Goal: Task Accomplishment & Management: Manage account settings

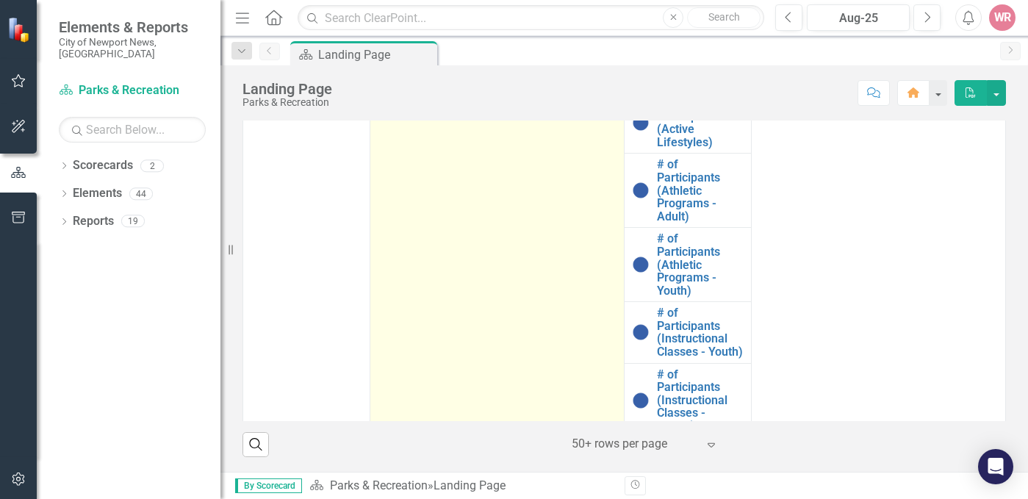
scroll to position [369, 0]
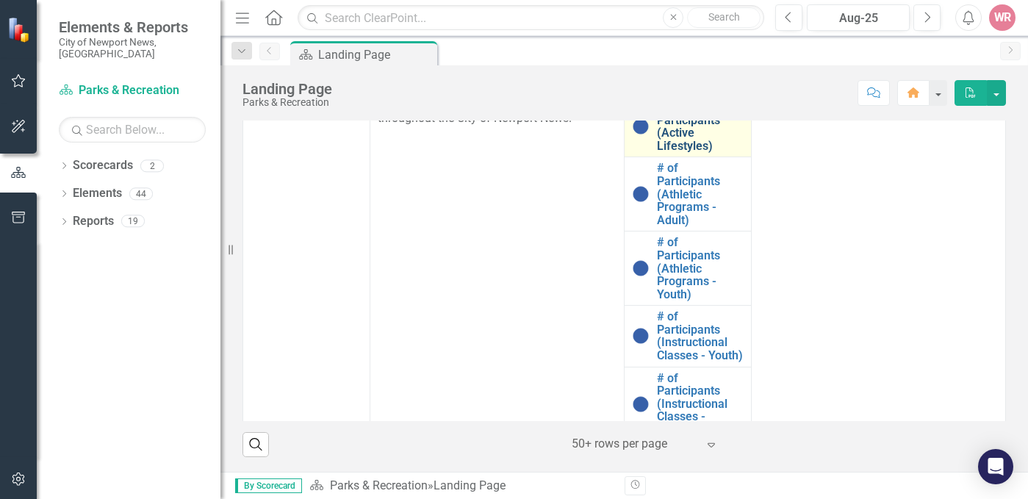
click at [670, 152] on link "# of Participants (Active Lifestyles)" at bounding box center [700, 126] width 87 height 51
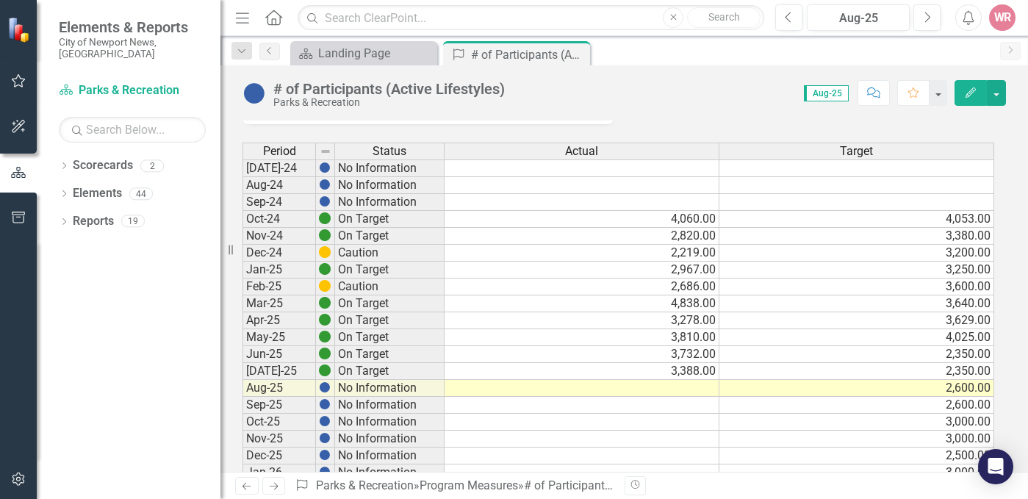
scroll to position [147, 0]
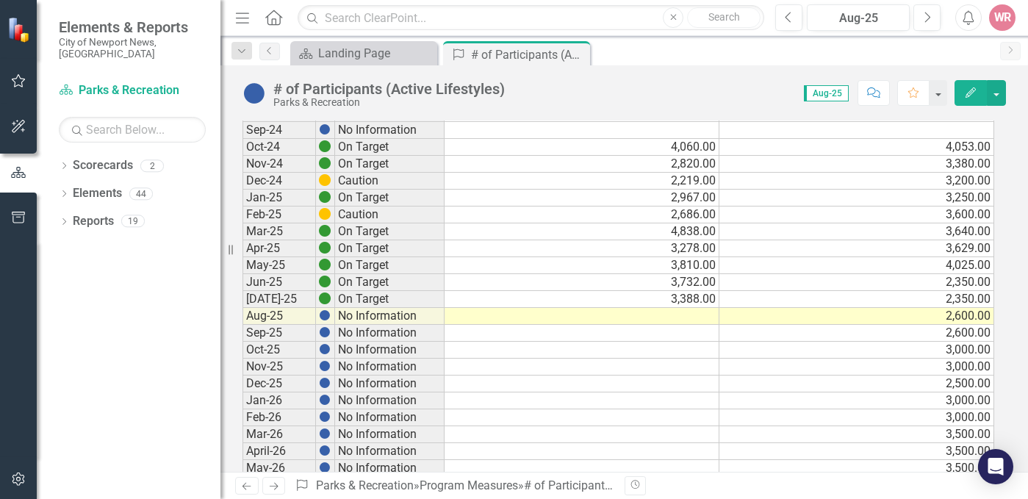
click at [682, 305] on td "3,388.00" at bounding box center [581, 299] width 275 height 17
click at [690, 312] on td at bounding box center [581, 316] width 275 height 17
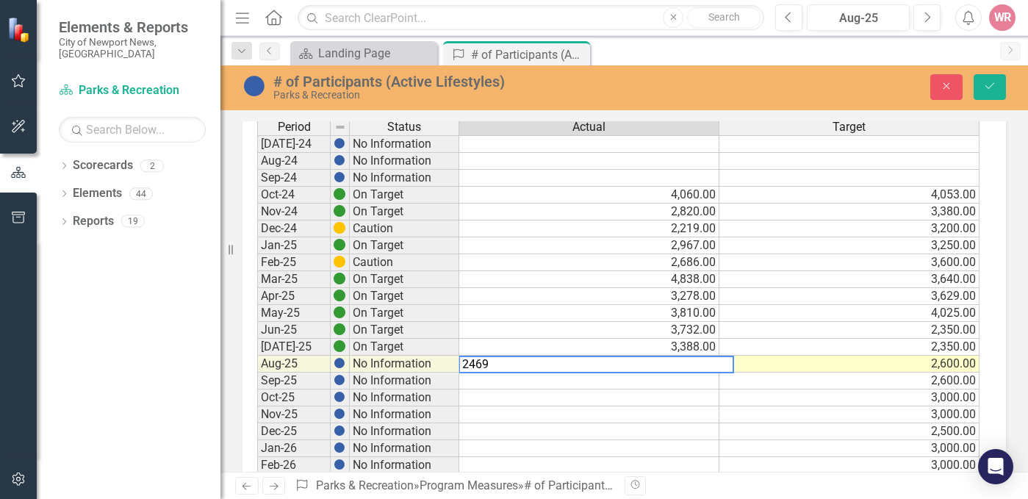
type textarea "2469"
click at [599, 408] on td at bounding box center [589, 414] width 260 height 17
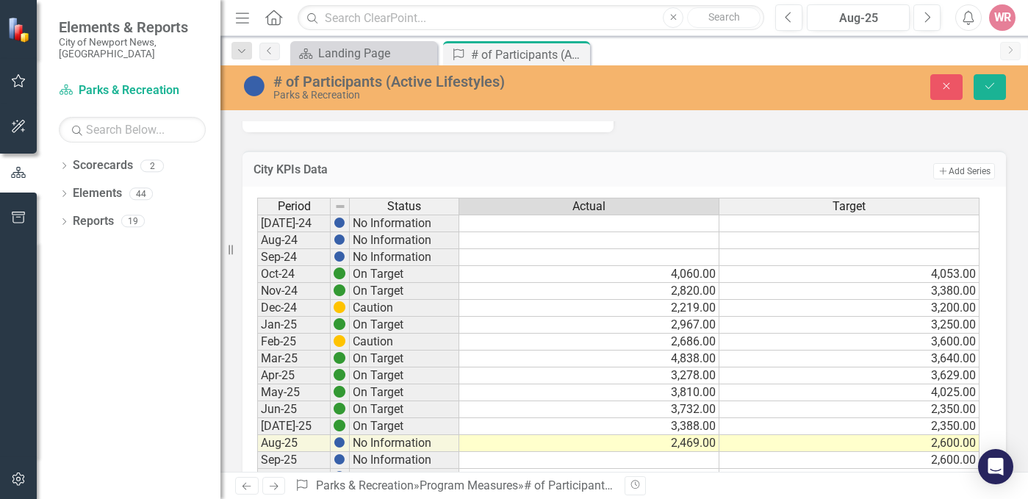
scroll to position [0, 0]
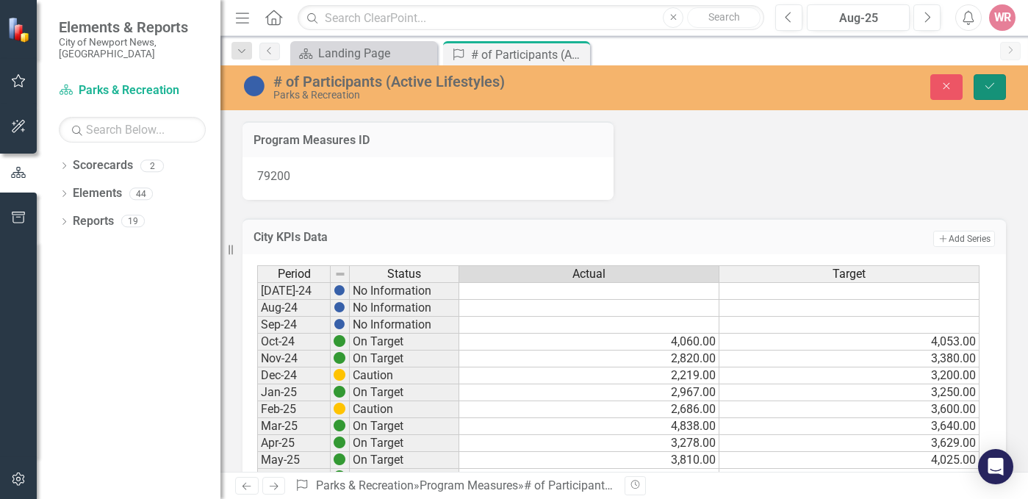
click at [992, 82] on icon "Save" at bounding box center [989, 86] width 13 height 10
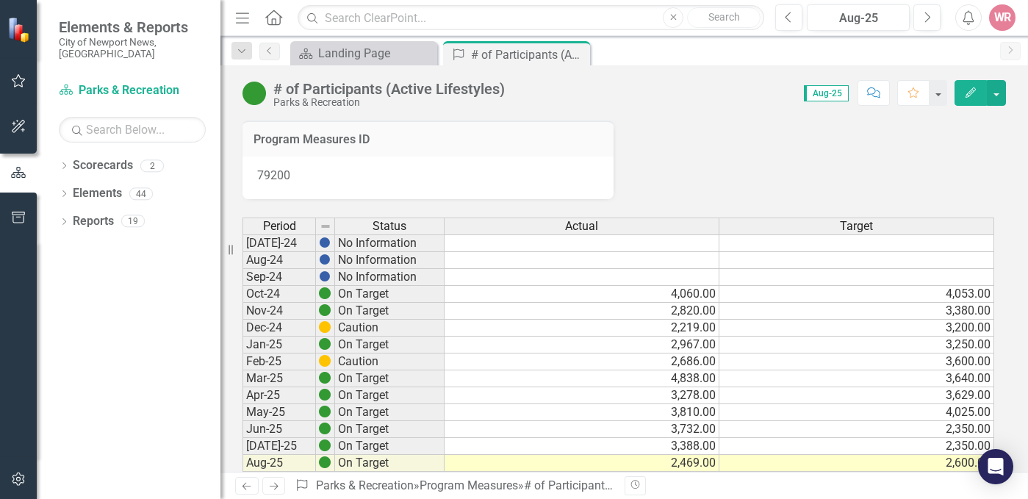
scroll to position [73, 0]
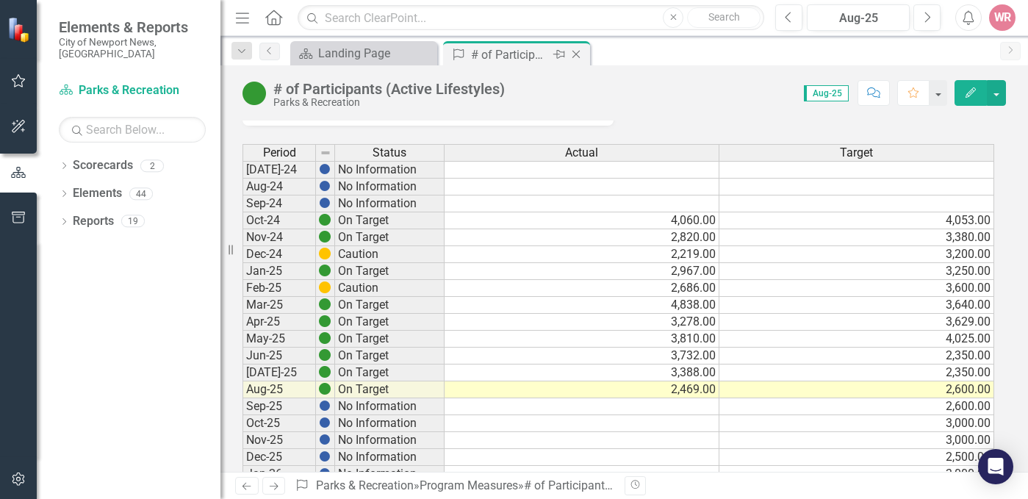
click at [583, 57] on icon "Close" at bounding box center [576, 54] width 15 height 12
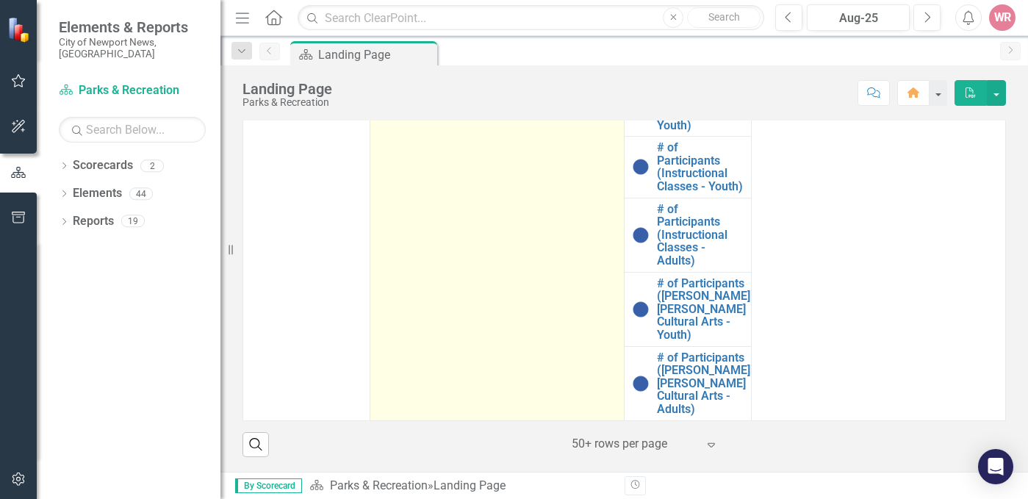
scroll to position [590, 0]
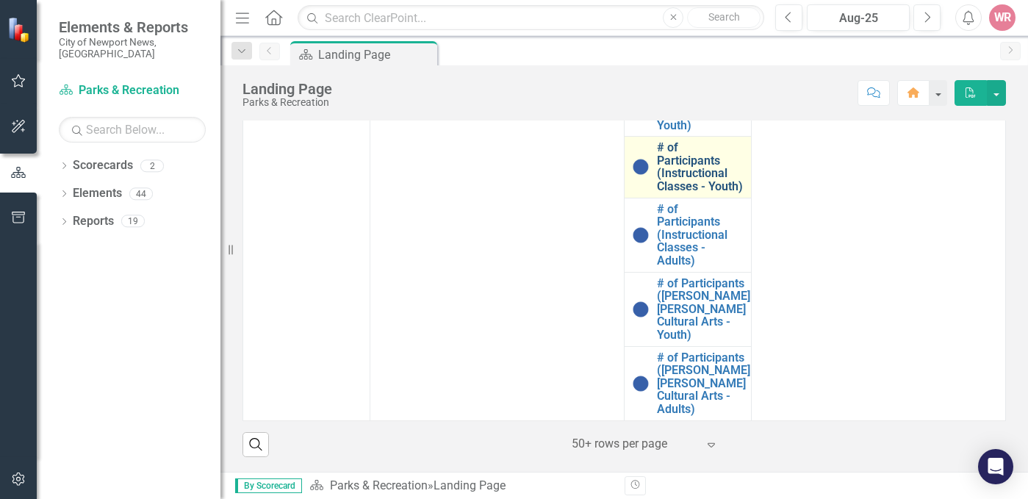
click at [664, 157] on link "# of Participants (Instructional Classes - Youth)" at bounding box center [700, 166] width 87 height 51
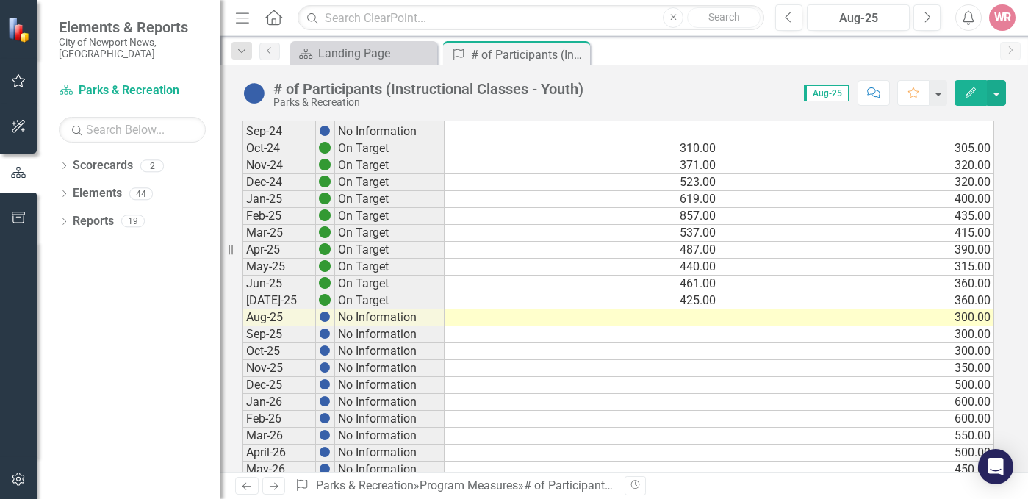
scroll to position [147, 0]
click at [701, 311] on td at bounding box center [581, 316] width 275 height 17
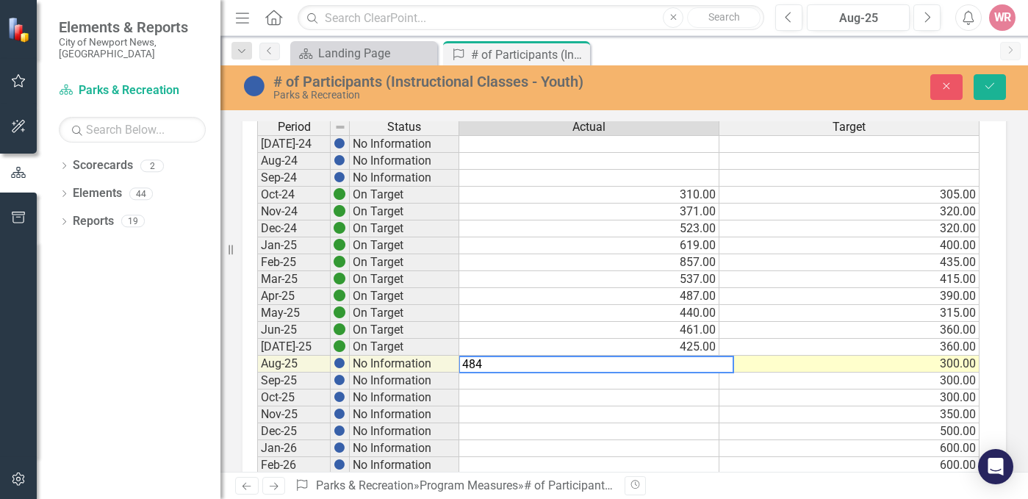
type textarea "484"
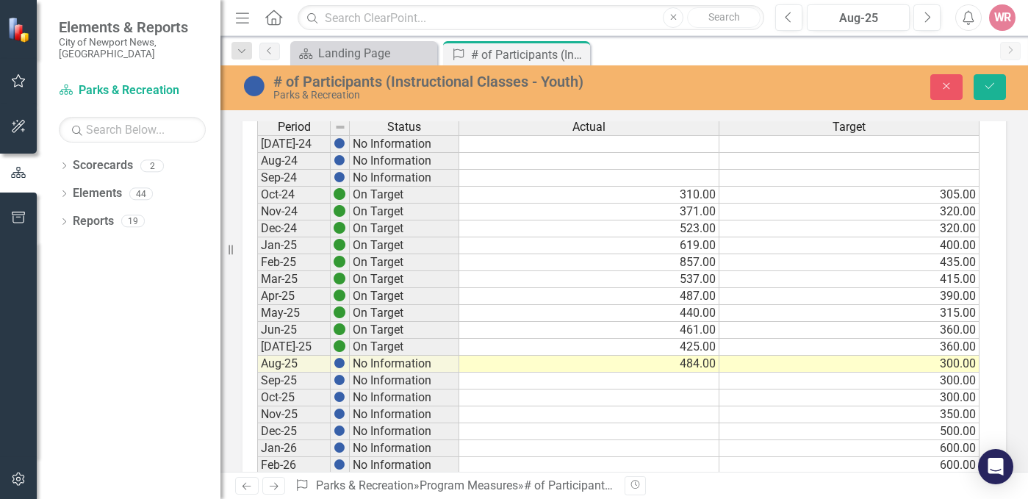
click at [709, 89] on div "Close Save" at bounding box center [859, 87] width 314 height 26
drag, startPoint x: 984, startPoint y: 86, endPoint x: 693, endPoint y: 122, distance: 292.4
click at [985, 86] on icon "Save" at bounding box center [989, 86] width 13 height 10
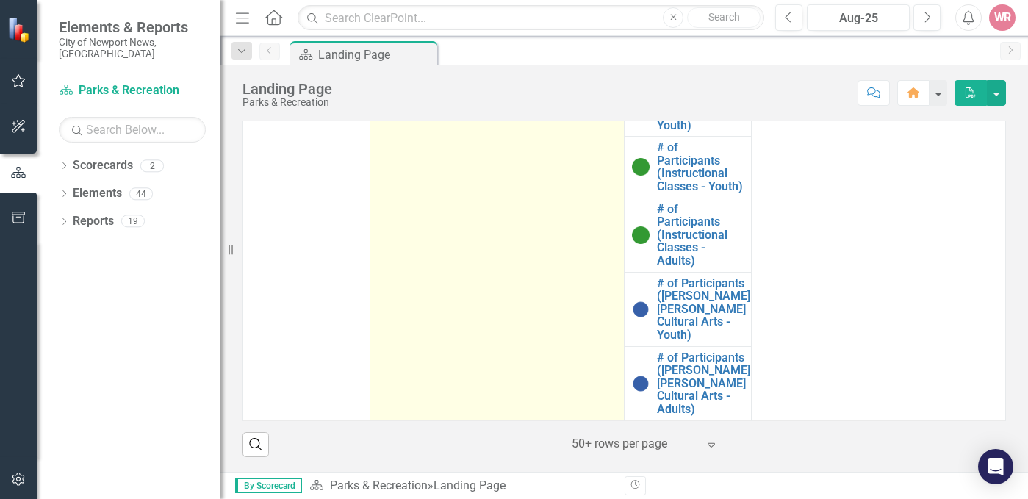
scroll to position [590, 0]
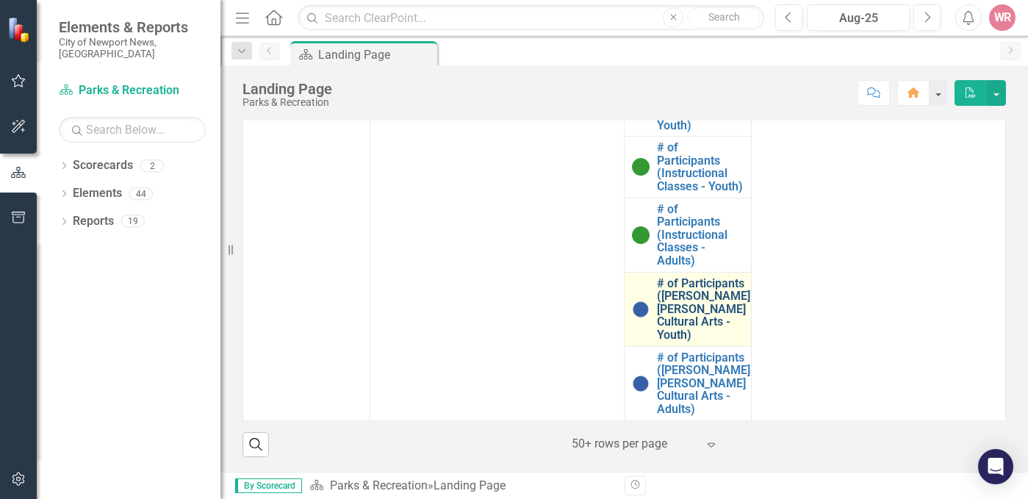
click at [665, 298] on link "# of Participants ([PERSON_NAME] [PERSON_NAME] Cultural Arts - Youth)" at bounding box center [703, 309] width 93 height 65
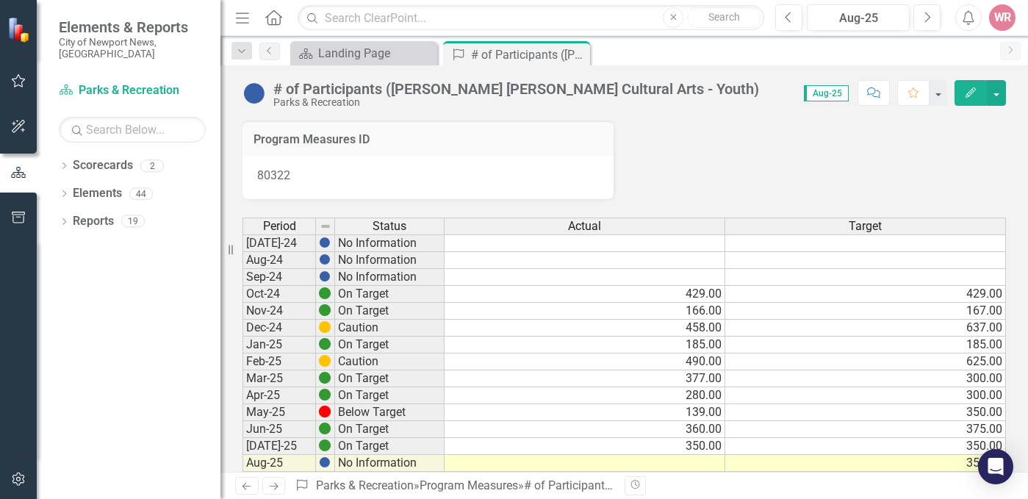
scroll to position [294, 0]
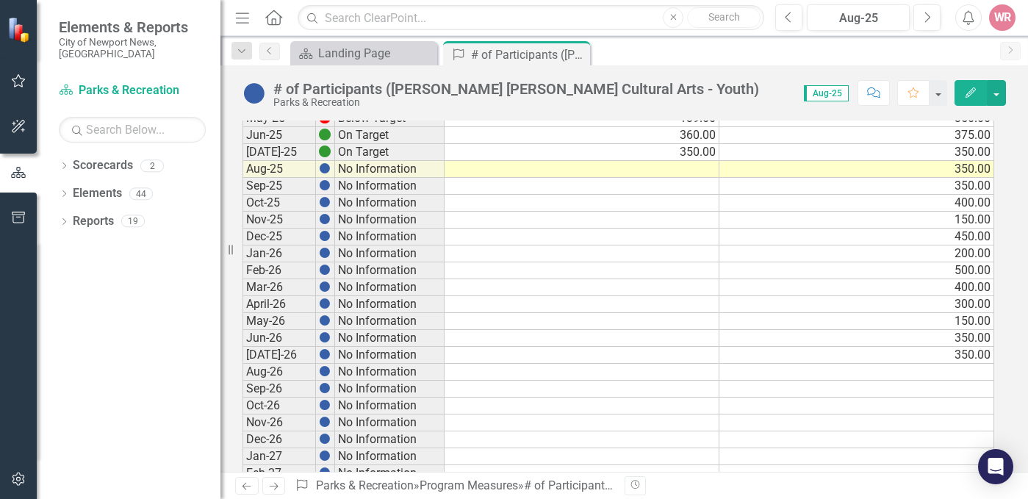
click at [673, 170] on td at bounding box center [581, 169] width 275 height 17
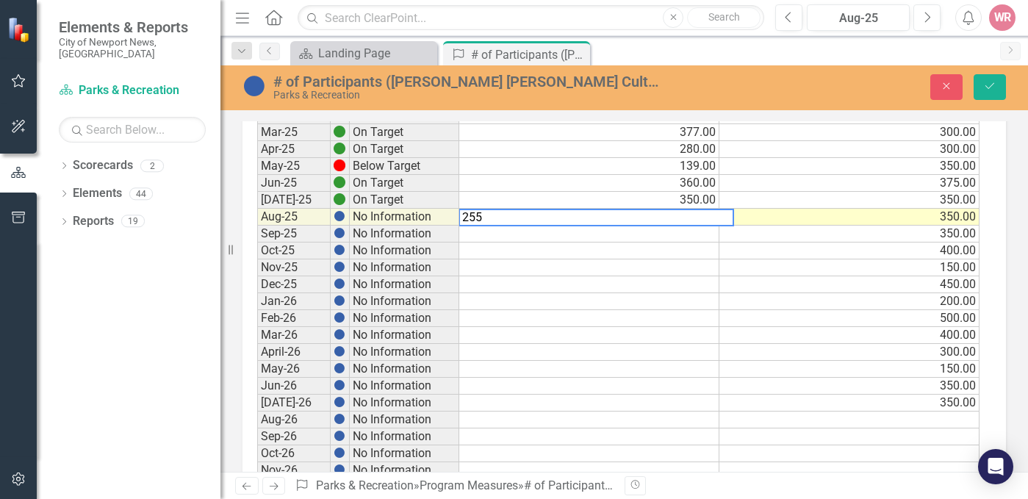
type textarea "255"
drag, startPoint x: 1006, startPoint y: 74, endPoint x: 996, endPoint y: 90, distance: 18.1
click at [1000, 82] on div "Close Save" at bounding box center [859, 87] width 314 height 26
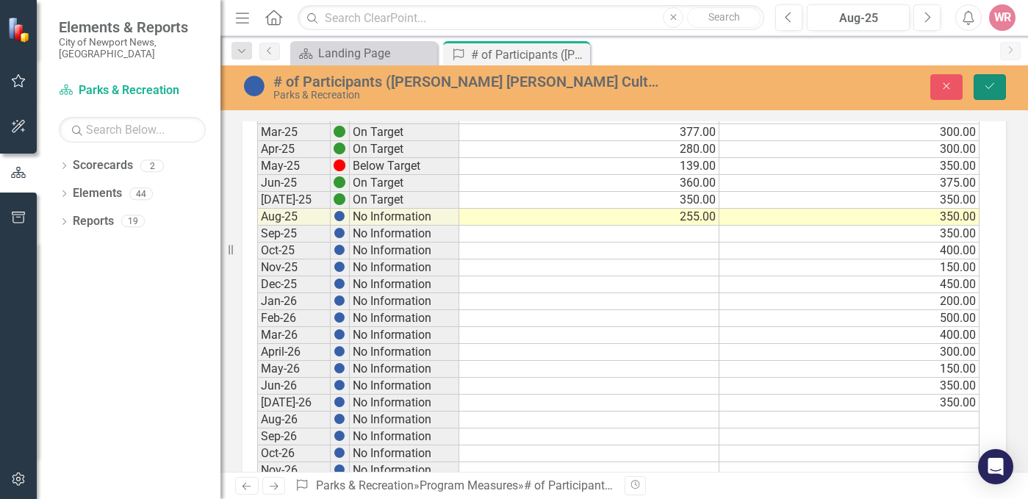
click at [995, 91] on icon "Save" at bounding box center [989, 86] width 13 height 10
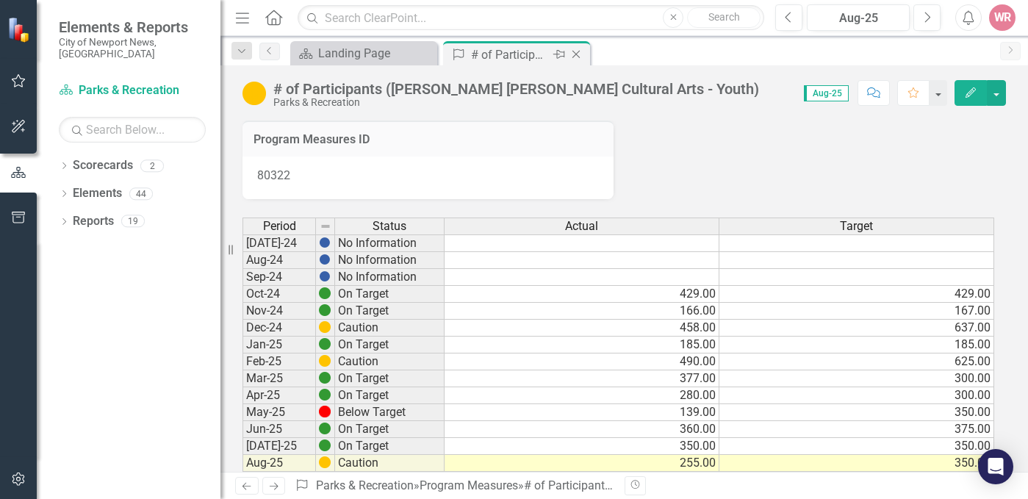
click at [576, 54] on icon "Close" at bounding box center [576, 54] width 15 height 12
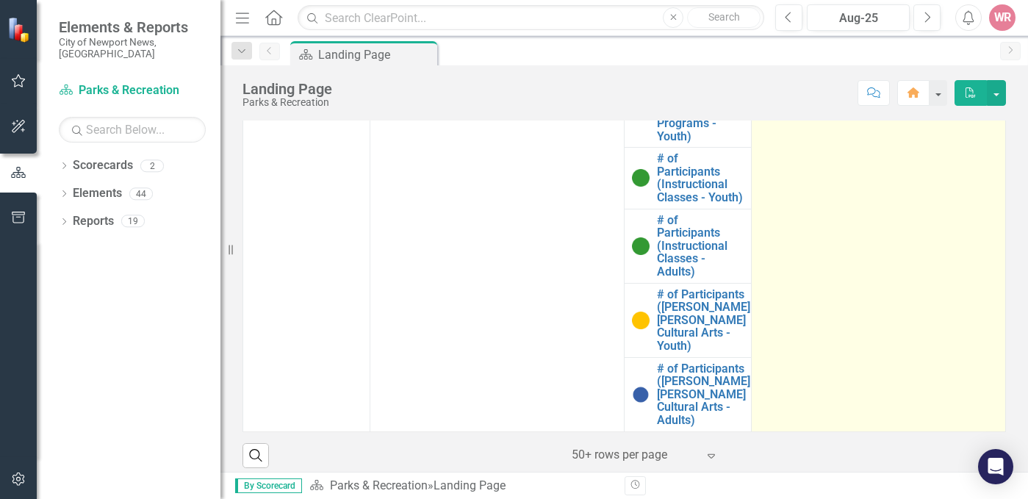
scroll to position [895, 0]
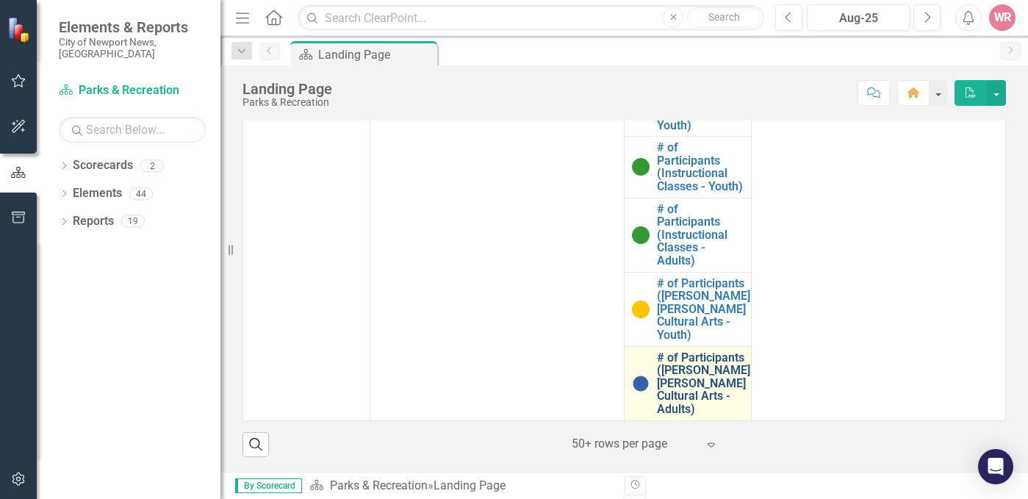
click at [713, 386] on link "# of Participants ([PERSON_NAME] [PERSON_NAME] Cultural Arts - Adults)" at bounding box center [703, 383] width 93 height 65
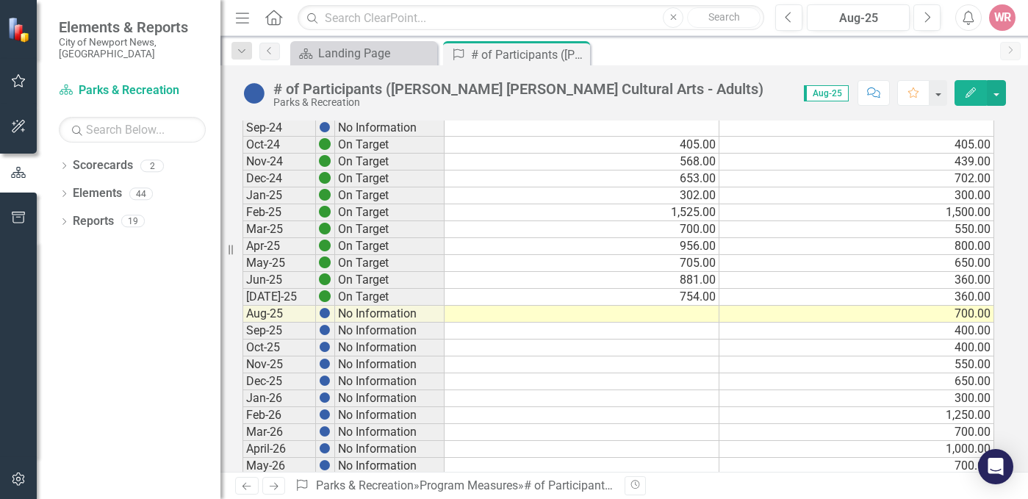
scroll to position [147, 0]
click at [692, 317] on td at bounding box center [581, 316] width 275 height 17
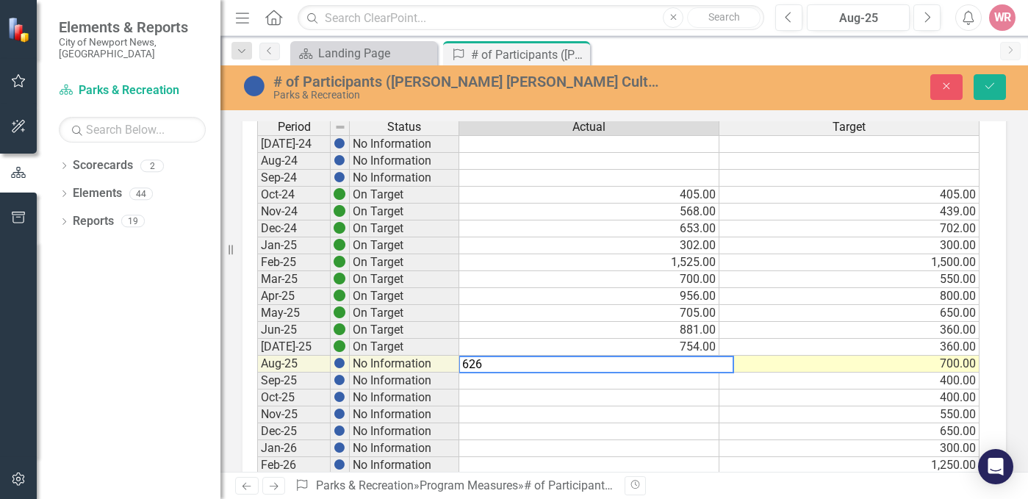
type textarea "626"
click at [787, 90] on div "Close Save" at bounding box center [859, 87] width 314 height 26
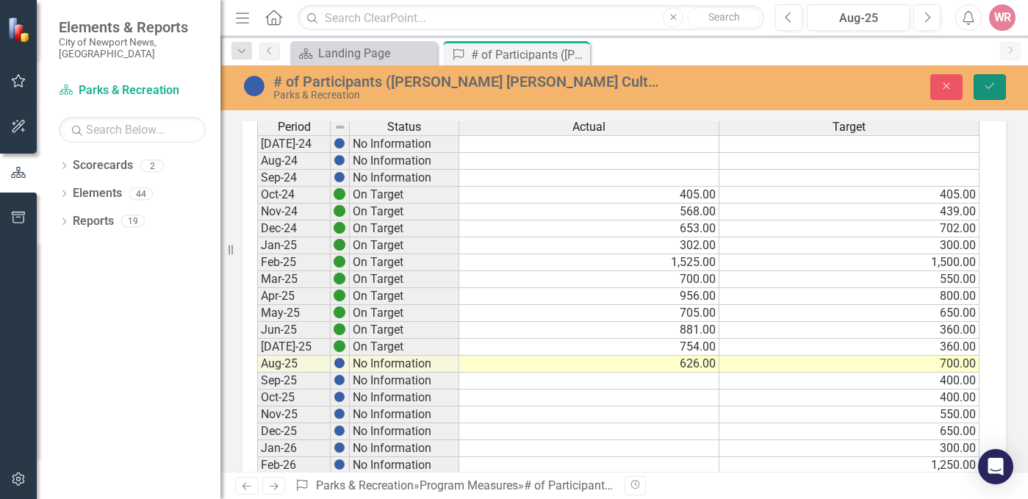
click at [993, 79] on button "Save" at bounding box center [989, 87] width 32 height 26
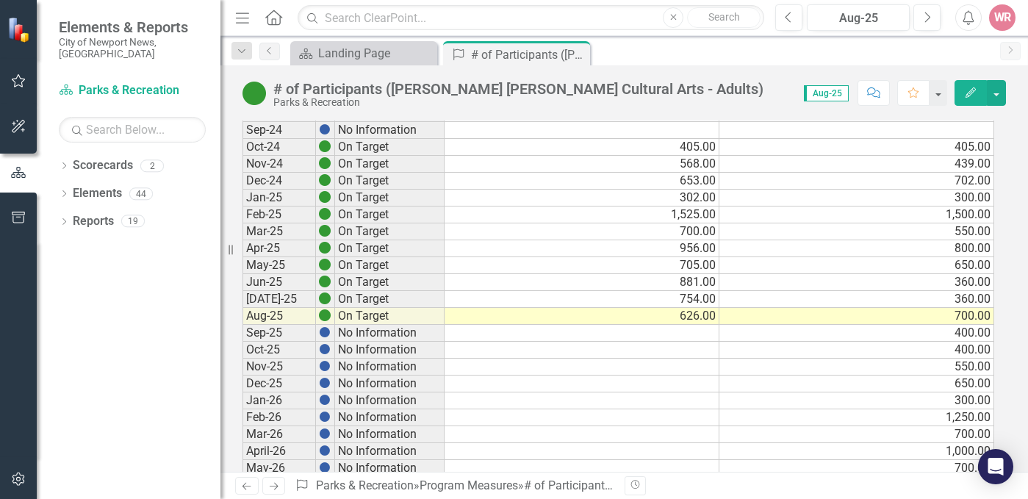
scroll to position [73, 0]
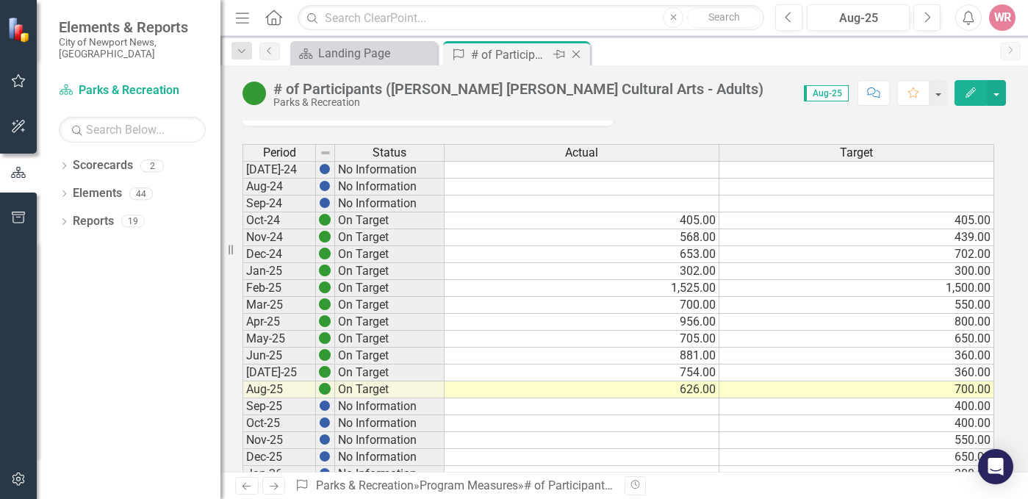
click at [582, 53] on icon "Close" at bounding box center [576, 54] width 15 height 12
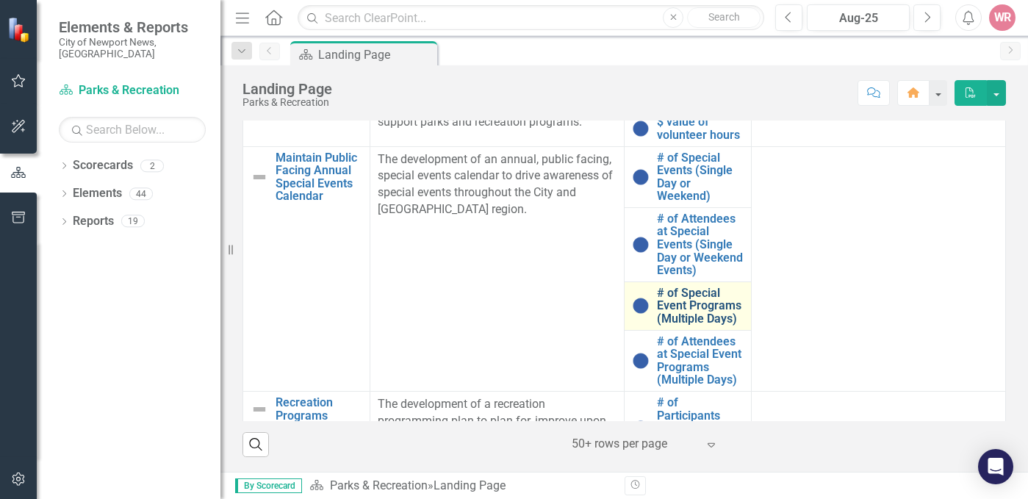
click at [657, 308] on link "# of Special Event Programs (Multiple Days)" at bounding box center [700, 305] width 87 height 39
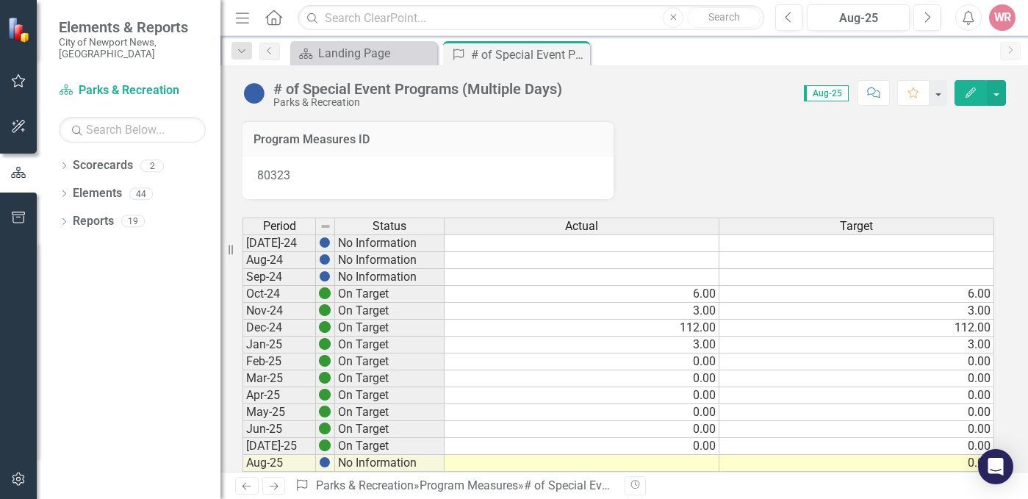
scroll to position [294, 0]
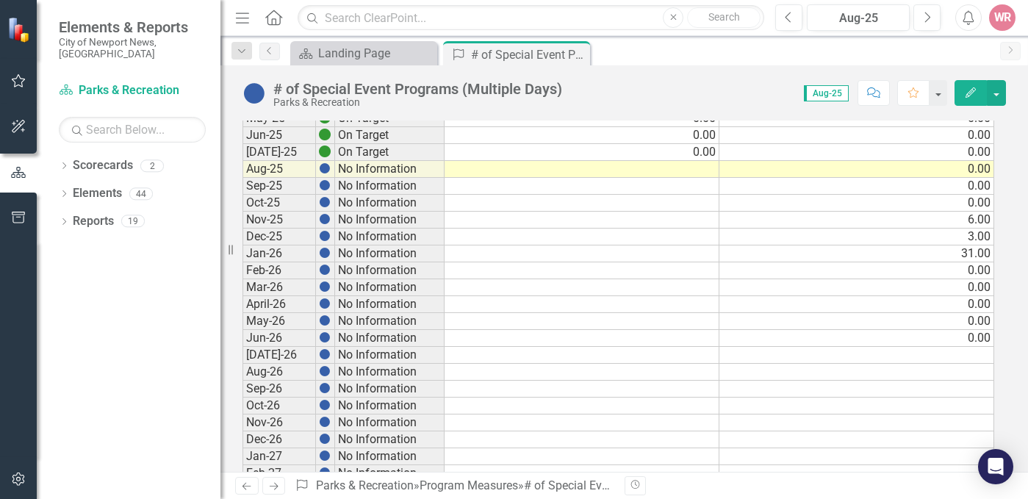
click at [699, 181] on td at bounding box center [581, 186] width 275 height 17
click at [700, 171] on td at bounding box center [581, 169] width 275 height 17
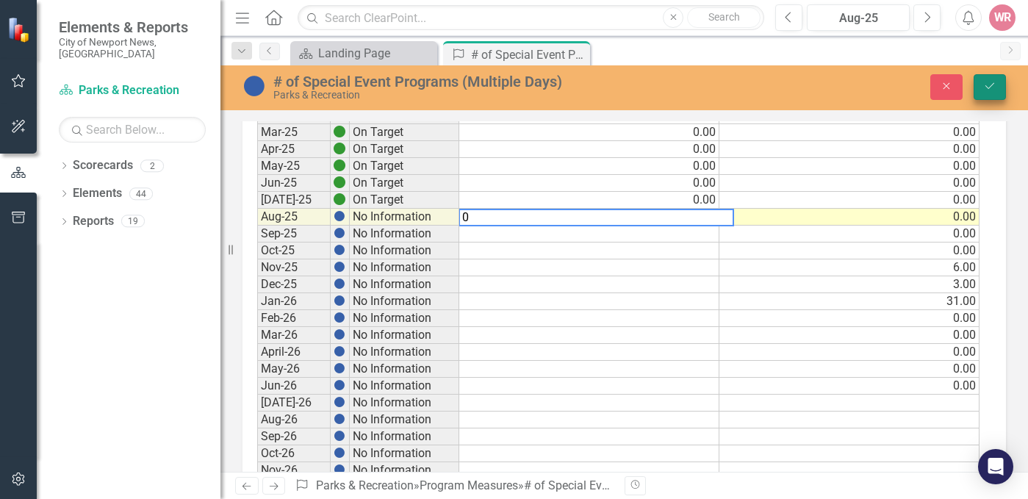
type textarea "0"
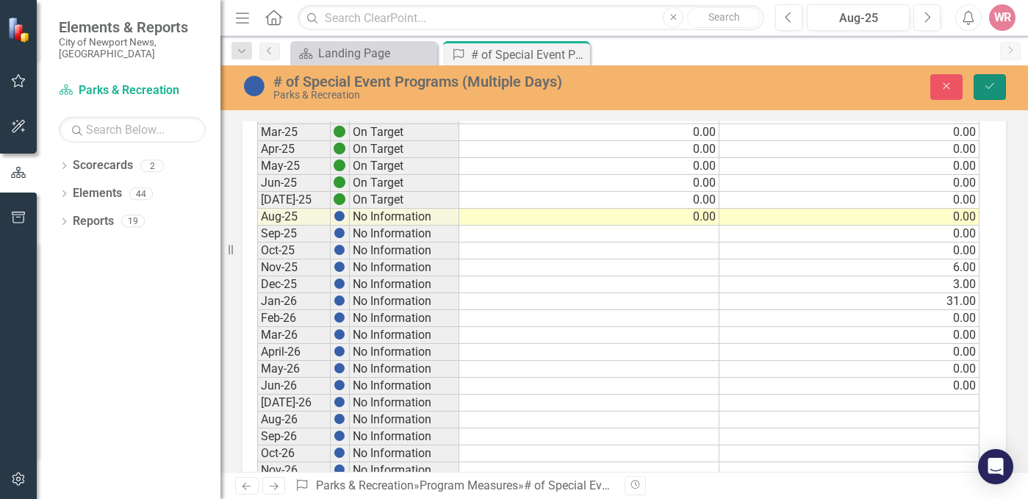
click at [995, 88] on icon "Save" at bounding box center [989, 86] width 13 height 10
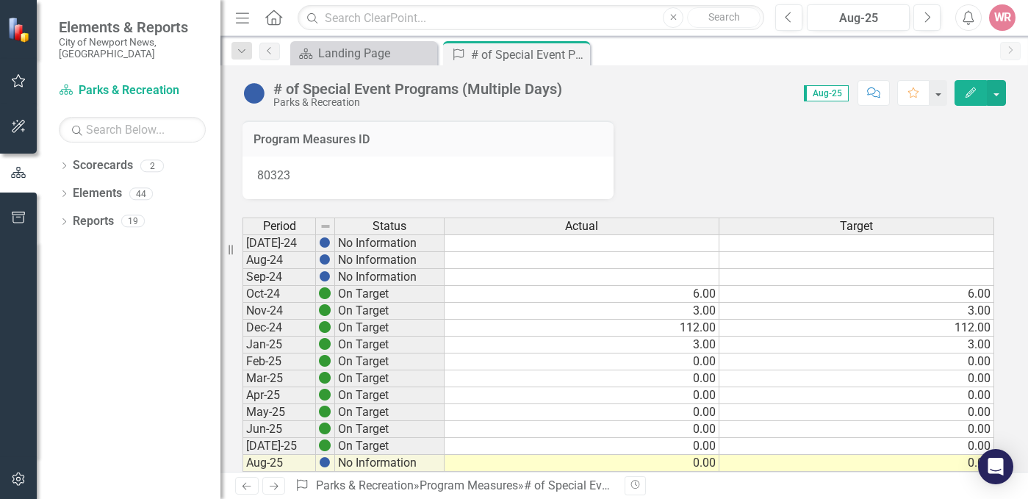
scroll to position [220, 0]
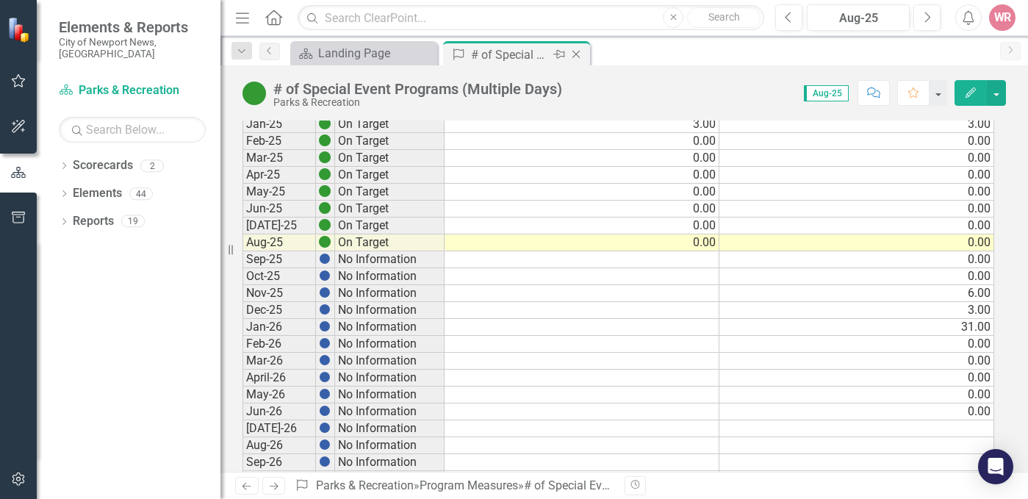
click at [580, 51] on icon "Close" at bounding box center [576, 54] width 15 height 12
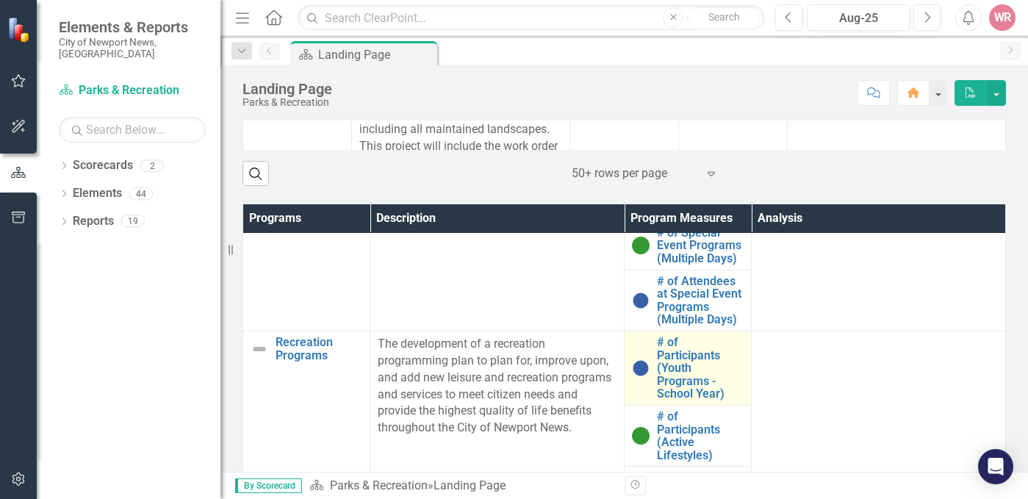
scroll to position [220, 0]
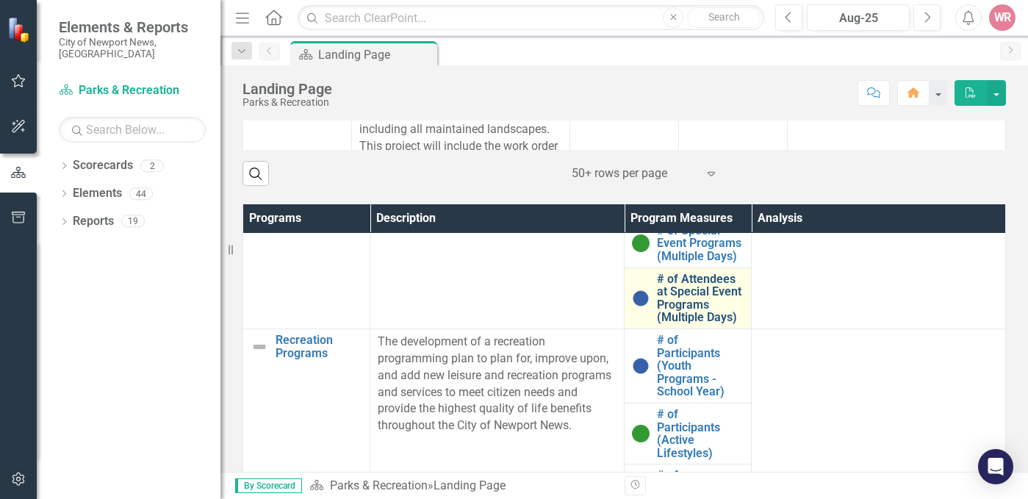
click at [679, 324] on link "# of Attendees at Special Event Programs (Multiple Days)" at bounding box center [700, 298] width 87 height 51
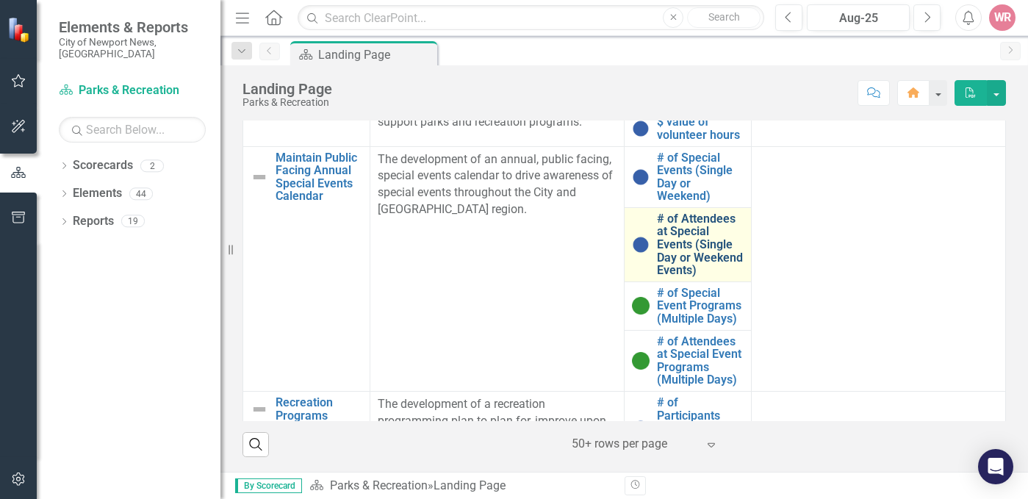
scroll to position [822, 0]
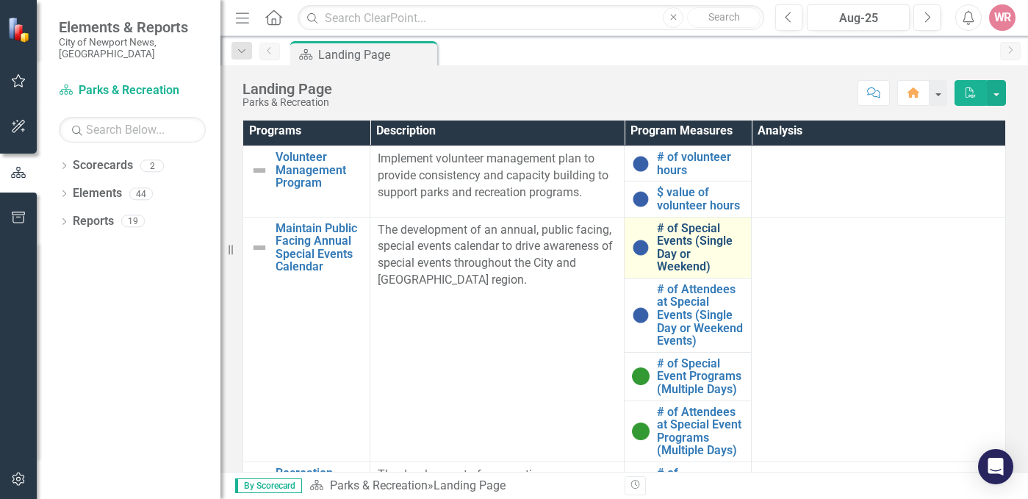
click at [687, 241] on link "# of Special Events (Single Day or Weekend)" at bounding box center [700, 247] width 87 height 51
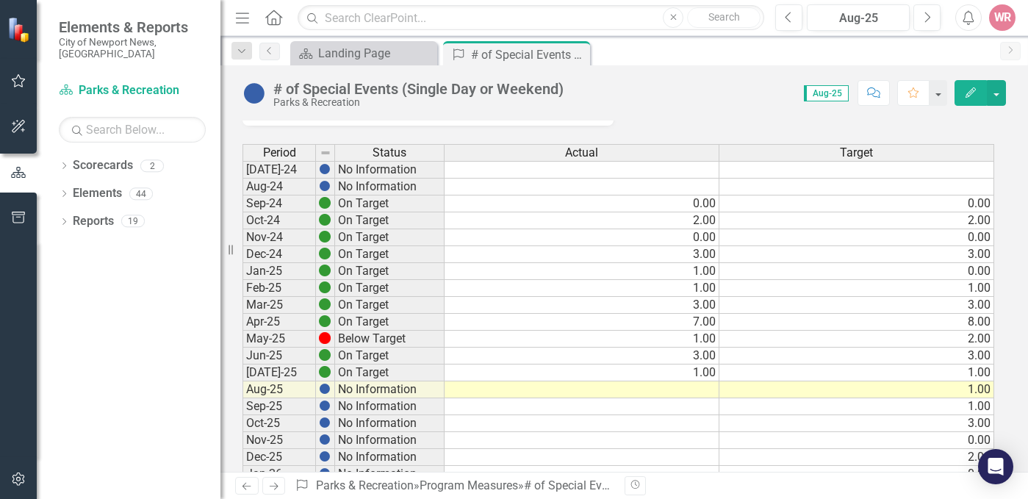
scroll to position [147, 0]
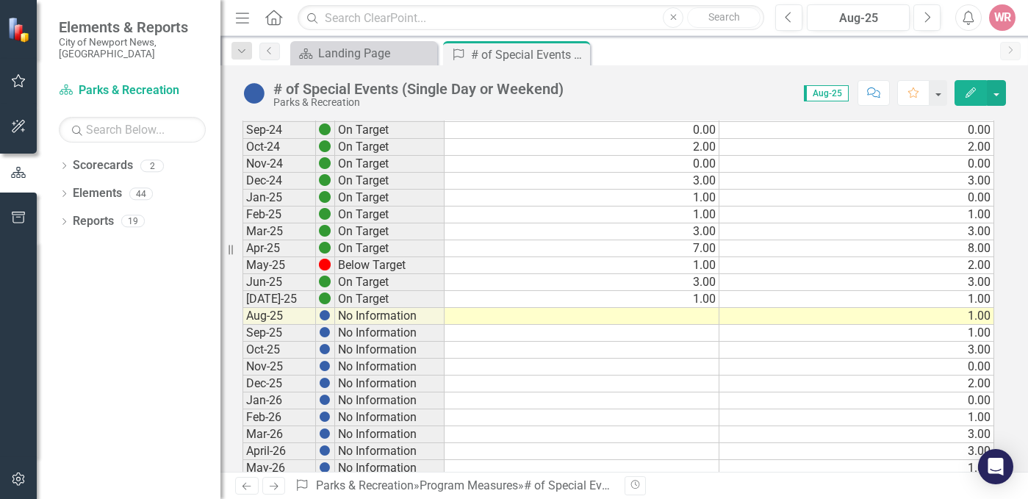
click at [695, 318] on td at bounding box center [581, 316] width 275 height 17
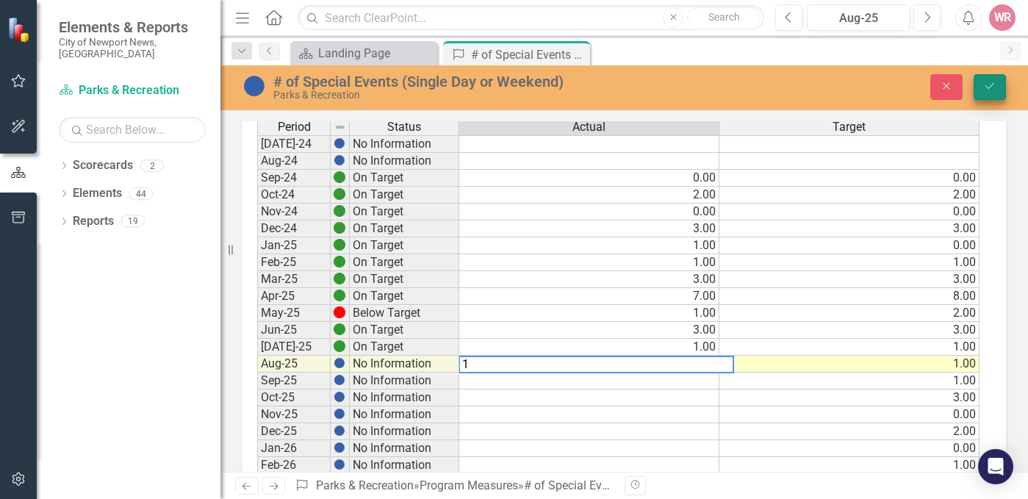
type textarea "1"
click at [998, 83] on button "Save" at bounding box center [989, 87] width 32 height 26
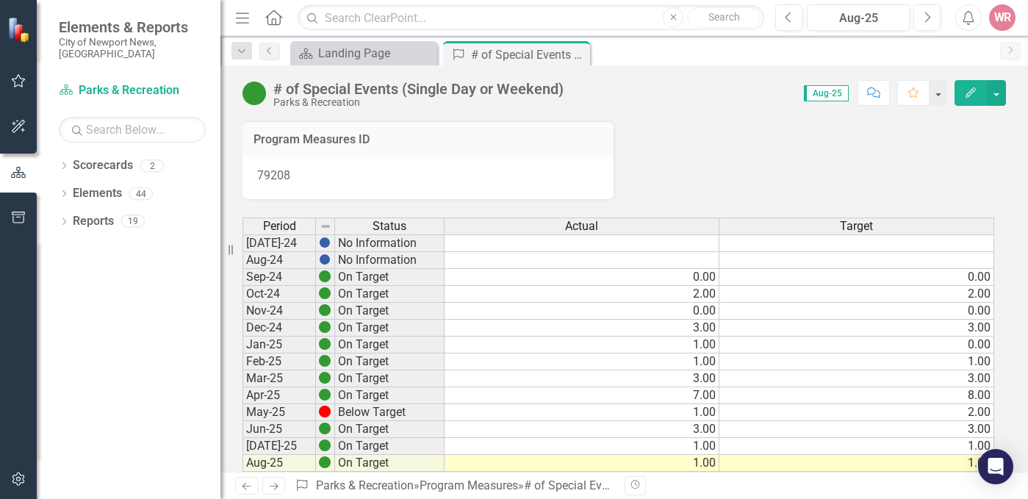
click at [0, 0] on icon "Close" at bounding box center [0, 0] width 0 height 0
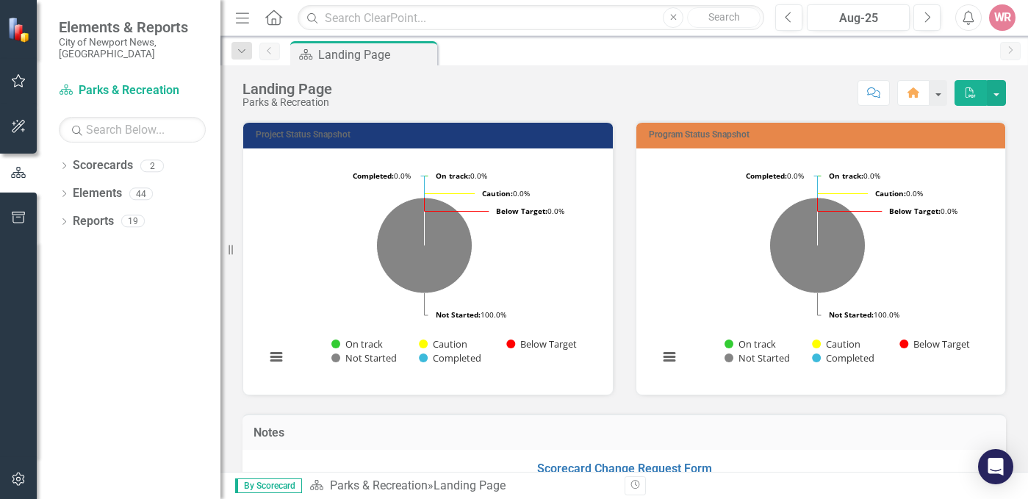
click at [233, 367] on div "Project Status Snapshot Loading... Chart Pie chart with 5 slices. Project Statu…" at bounding box center [427, 248] width 393 height 293
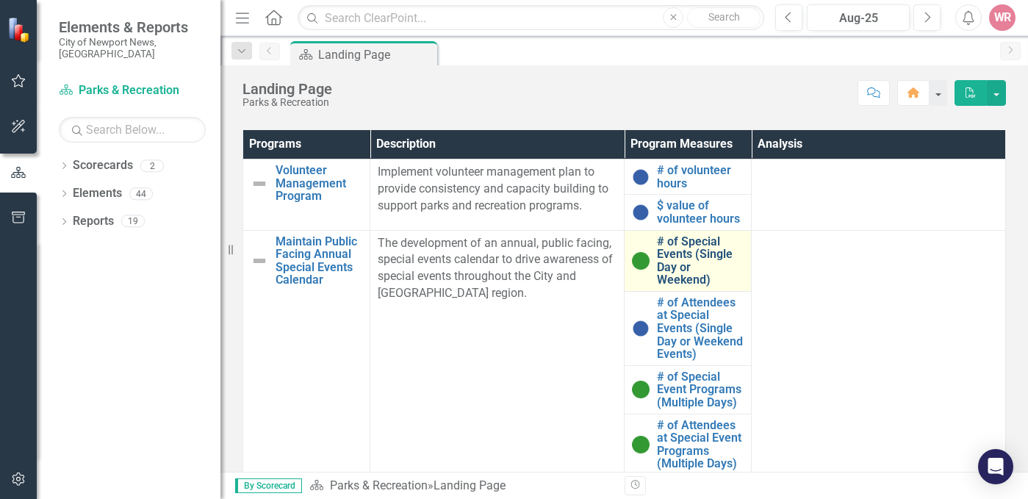
scroll to position [808, 0]
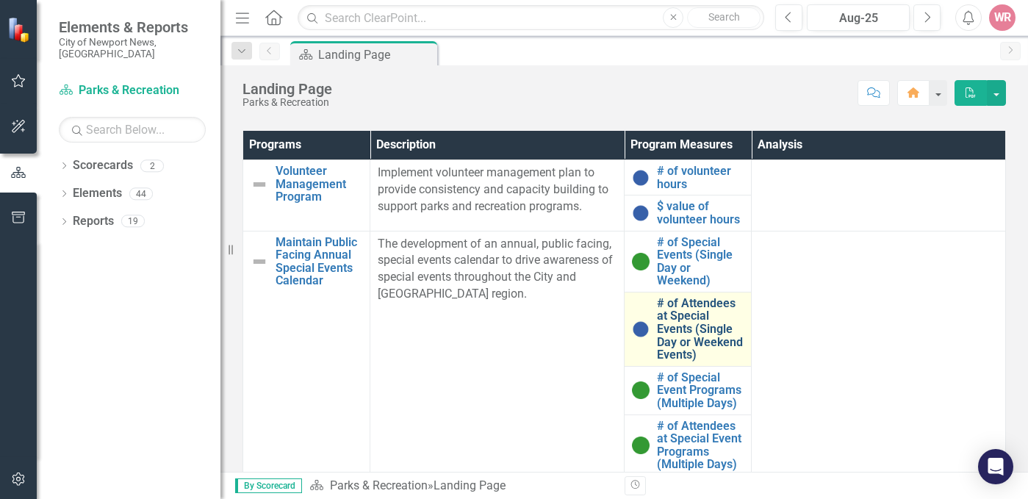
click at [687, 334] on link "# of Attendees at Special Events (Single Day or Weekend Events)" at bounding box center [700, 329] width 87 height 65
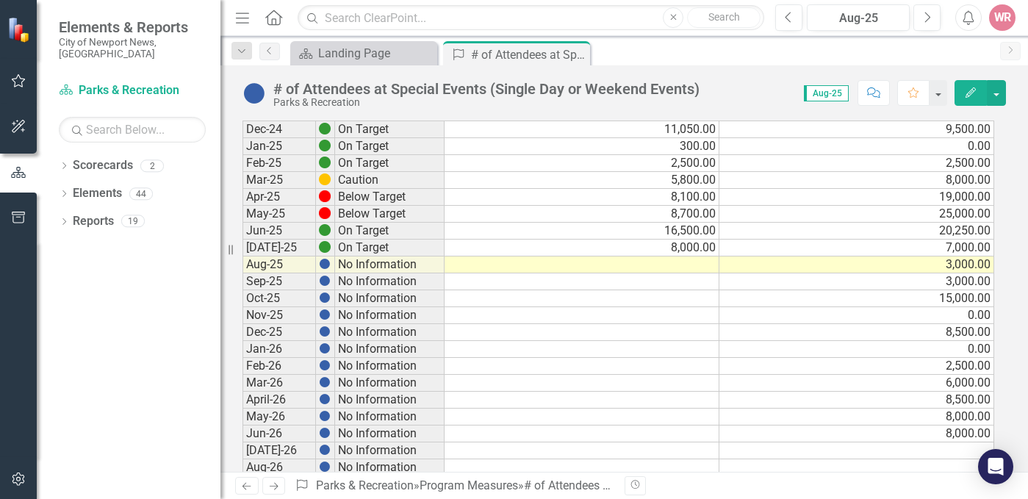
scroll to position [441, 0]
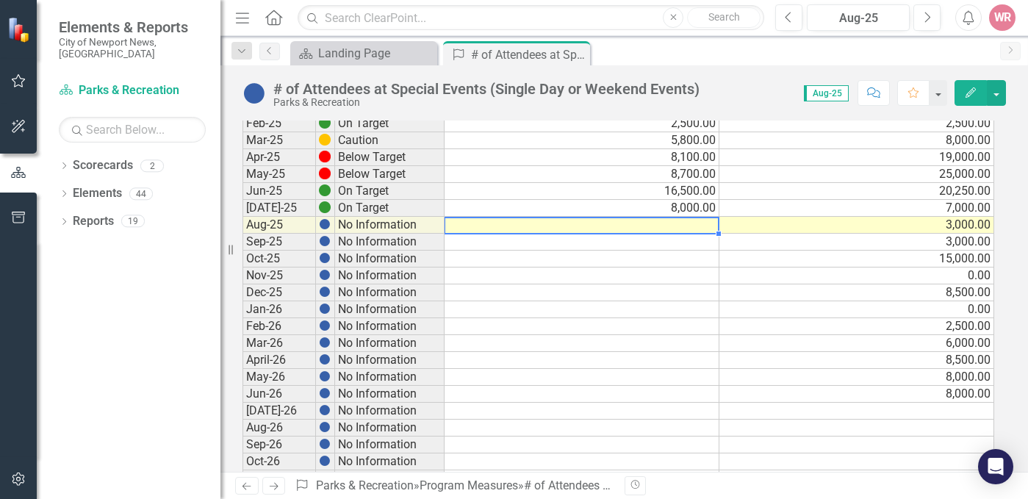
click at [707, 223] on td at bounding box center [581, 225] width 275 height 17
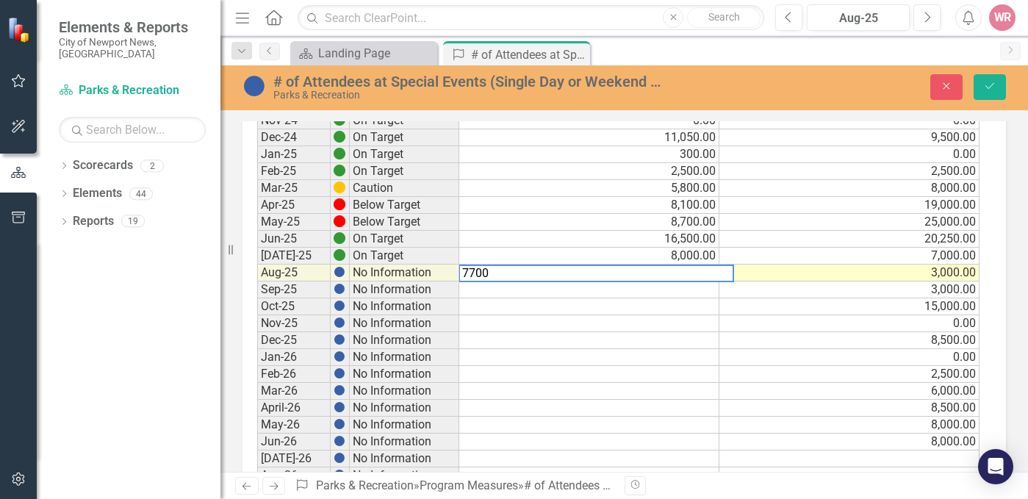
type textarea "7700"
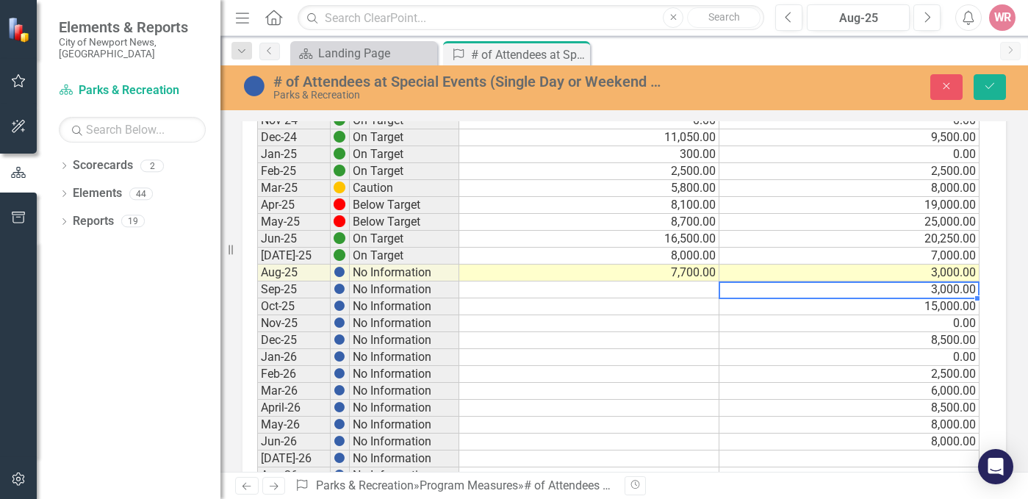
click at [257, 297] on div "Period Status Actual Target Jul-23 No Information Aug-23 No Information Sep-23 …" at bounding box center [257, 289] width 0 height 930
click at [986, 86] on icon "Save" at bounding box center [989, 86] width 13 height 10
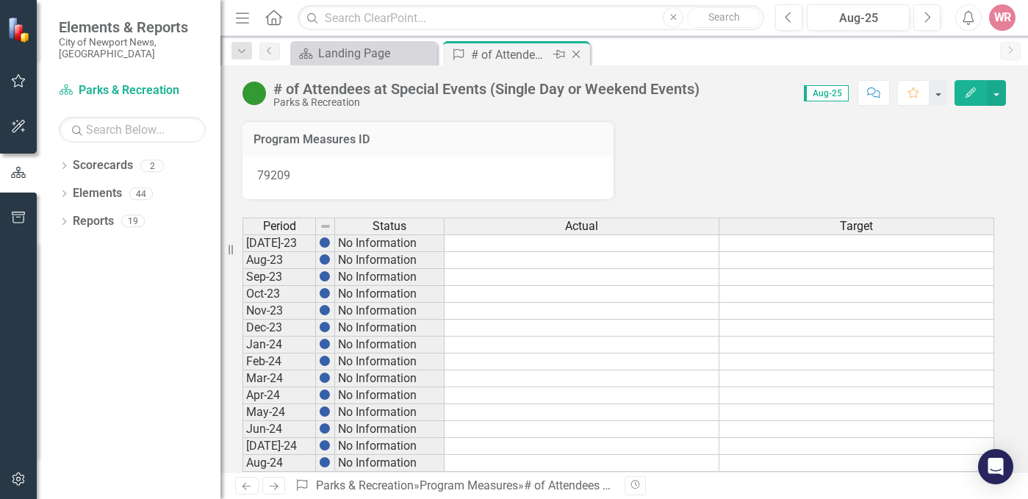
click at [580, 51] on icon at bounding box center [576, 55] width 8 height 8
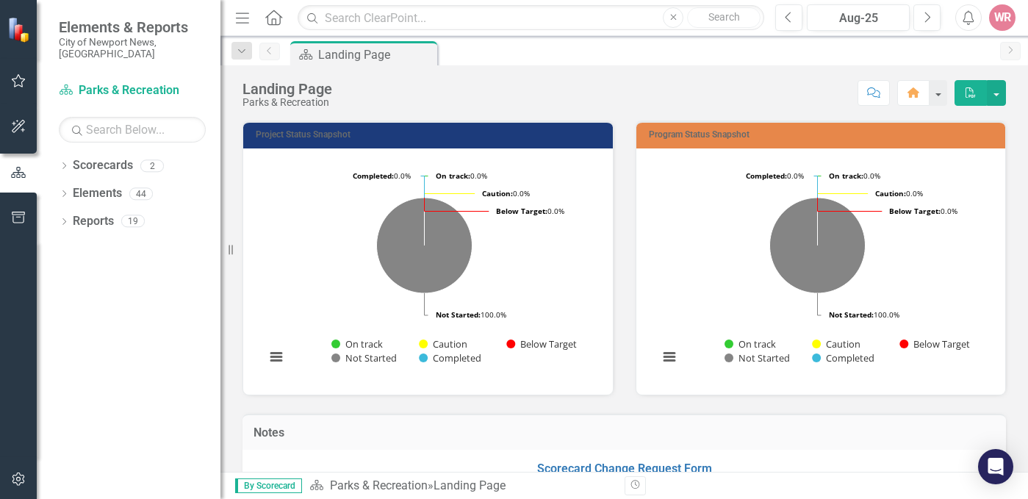
click at [233, 316] on div "Project Status Snapshot Loading... Chart Pie chart with 5 slices. Project Statu…" at bounding box center [427, 248] width 393 height 293
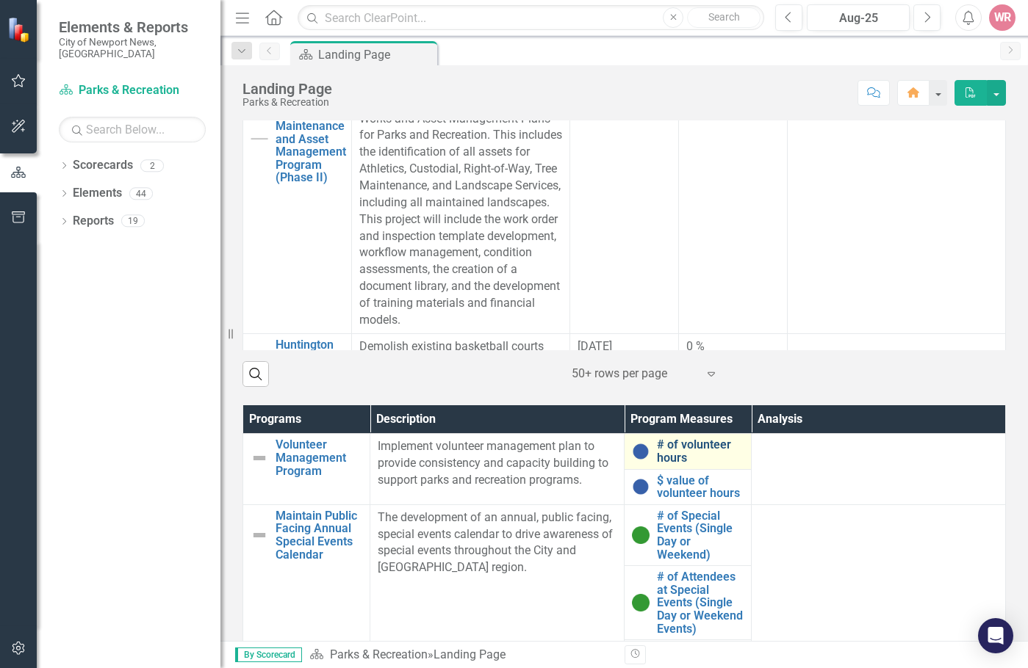
click at [668, 460] on link "# of volunteer hours" at bounding box center [700, 452] width 87 height 26
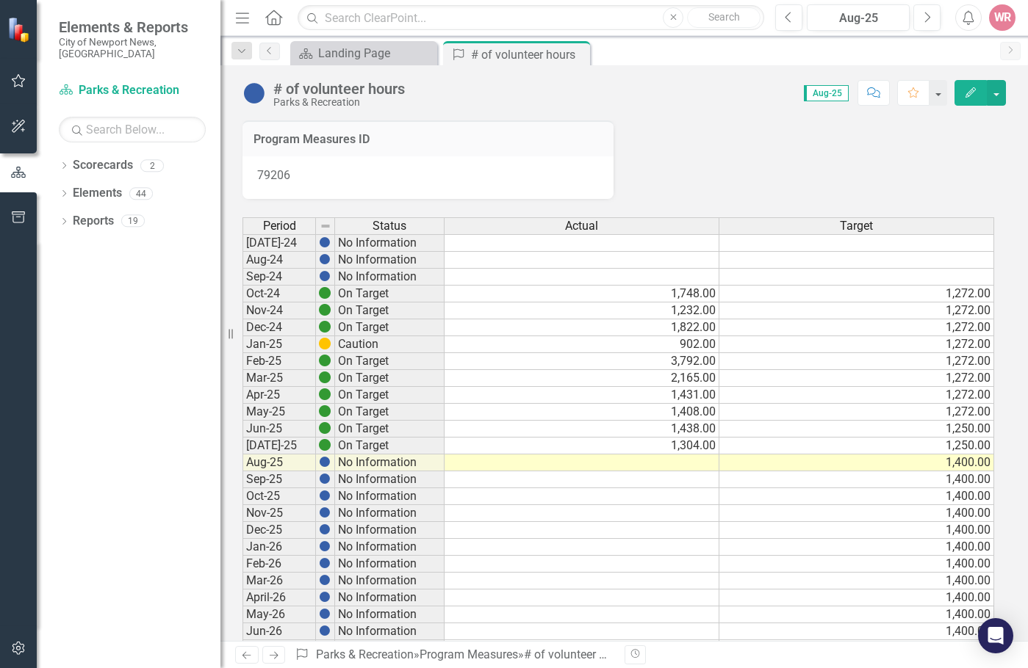
click at [655, 464] on td at bounding box center [581, 463] width 275 height 17
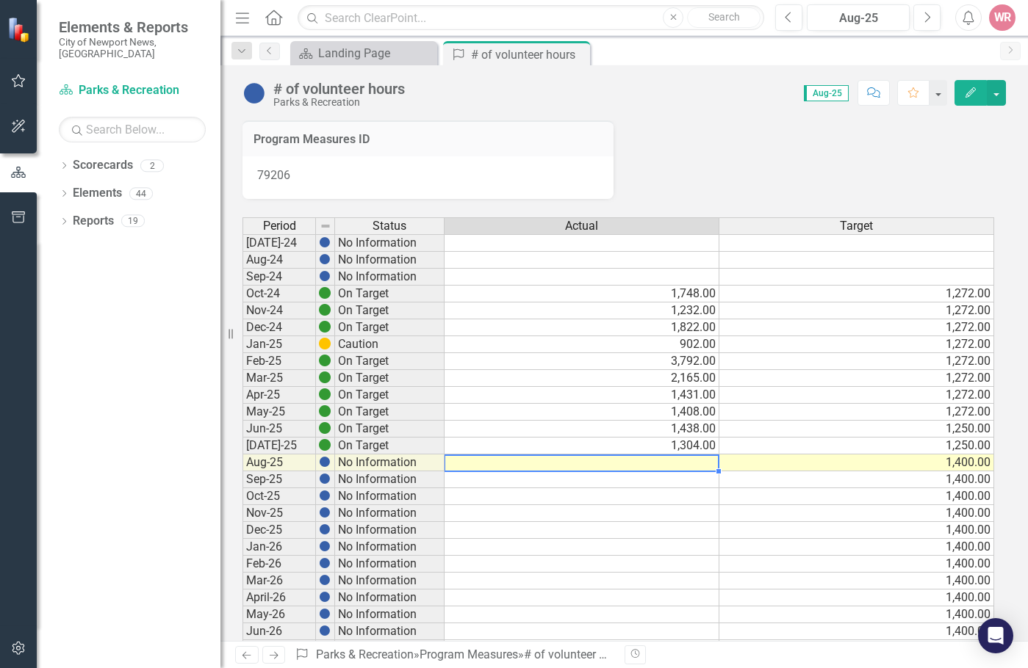
click at [715, 458] on td at bounding box center [581, 463] width 275 height 17
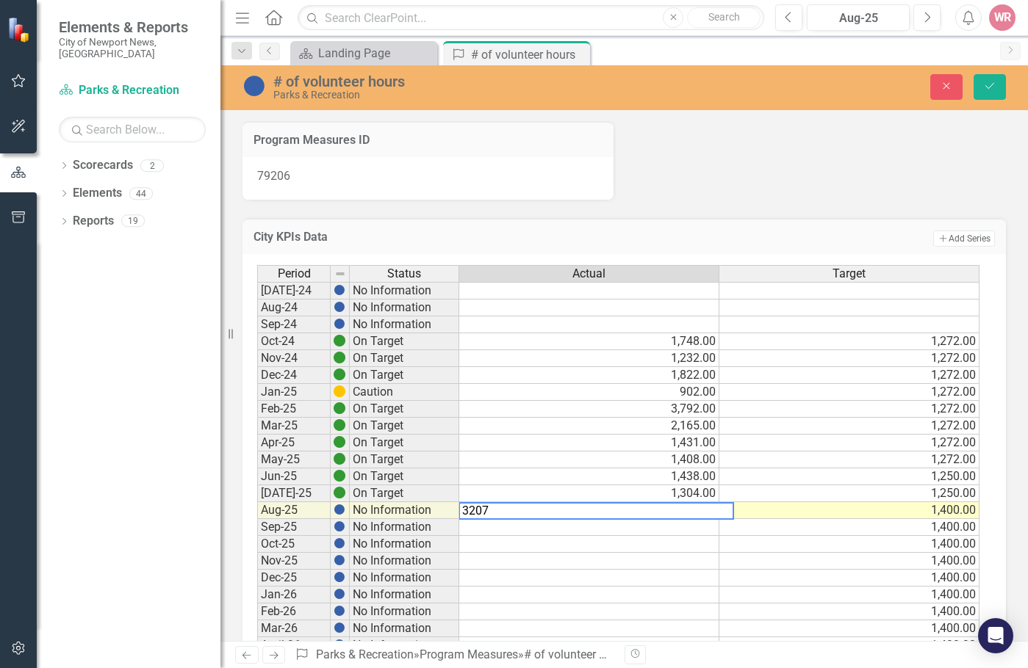
type textarea "3207"
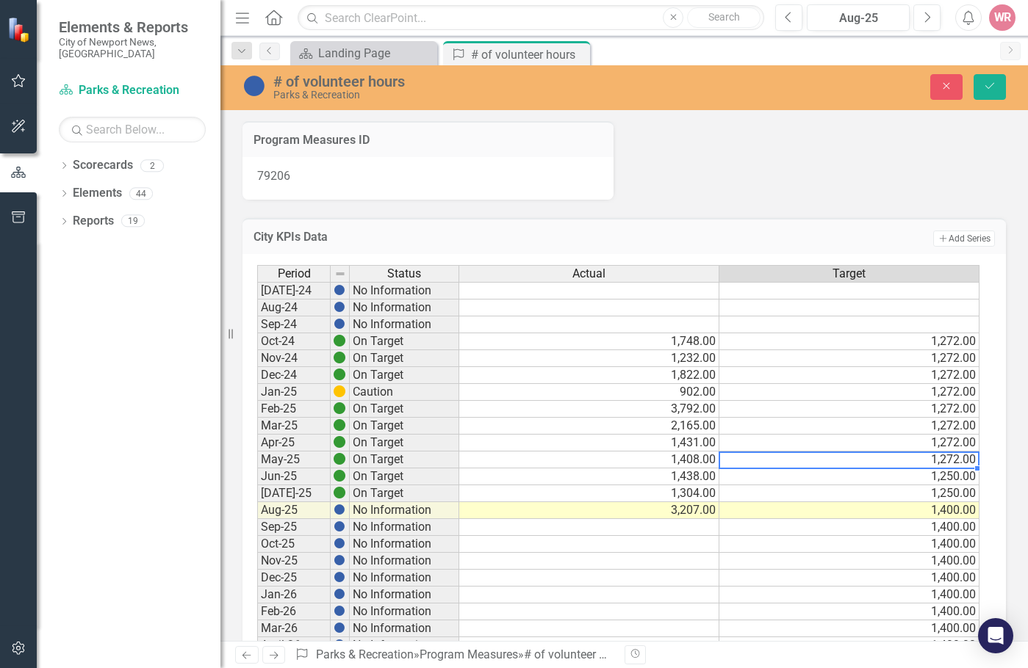
click at [893, 458] on td "1,272.00" at bounding box center [849, 460] width 260 height 17
drag, startPoint x: 984, startPoint y: 90, endPoint x: 983, endPoint y: 108, distance: 17.7
click at [987, 93] on button "Save" at bounding box center [989, 87] width 32 height 26
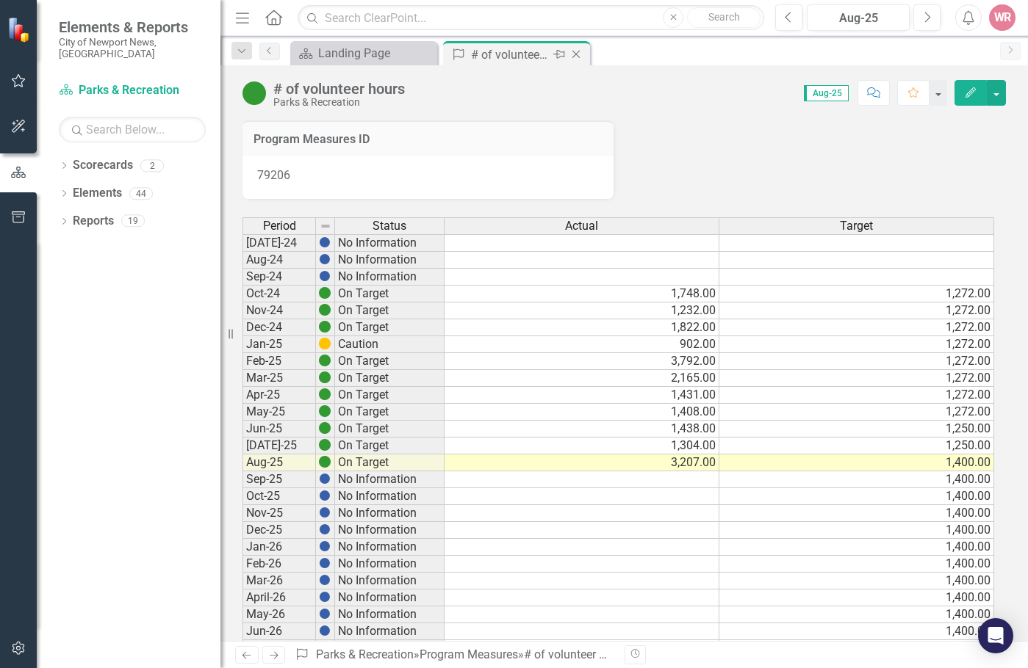
click at [574, 56] on icon "Close" at bounding box center [576, 54] width 15 height 12
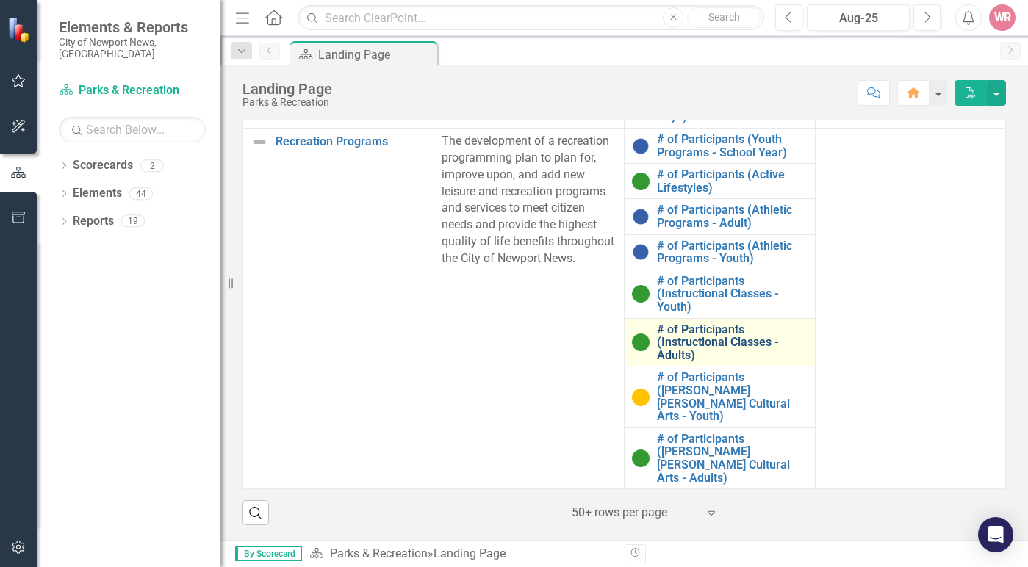
scroll to position [450, 0]
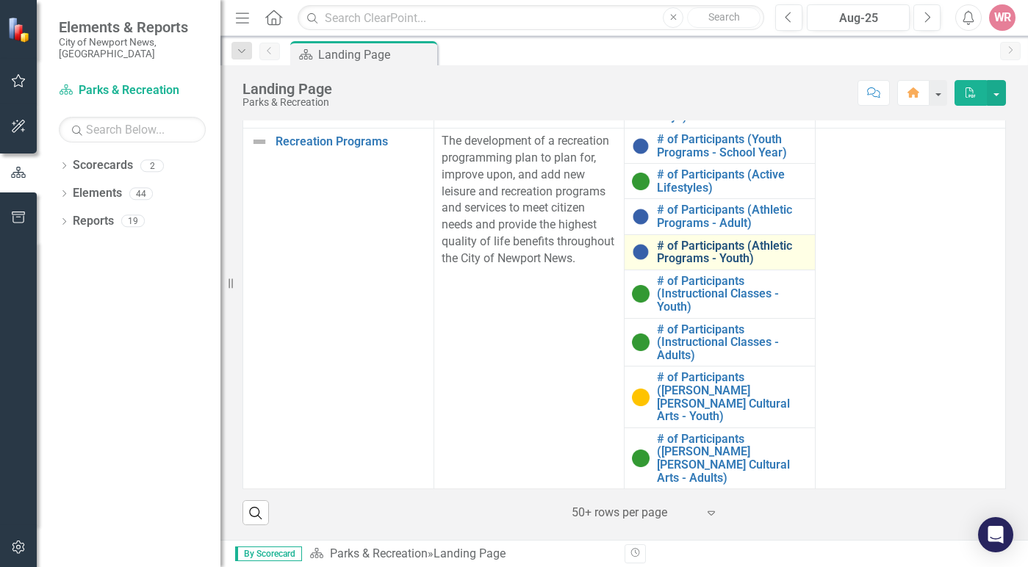
click at [676, 239] on link "# of Participants (Athletic Programs - Youth)" at bounding box center [732, 252] width 151 height 26
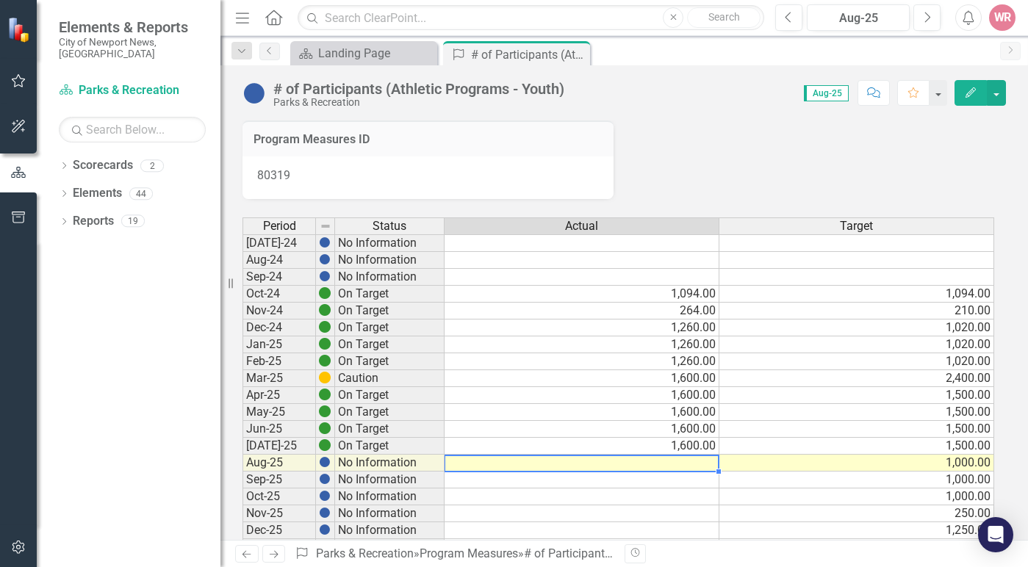
click at [703, 461] on td at bounding box center [581, 463] width 275 height 17
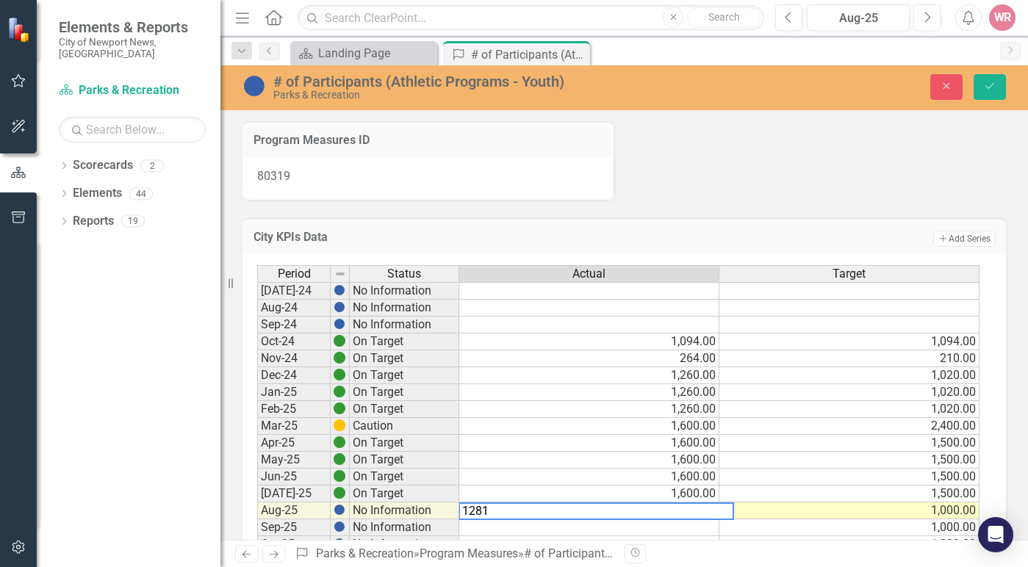
type textarea "1281"
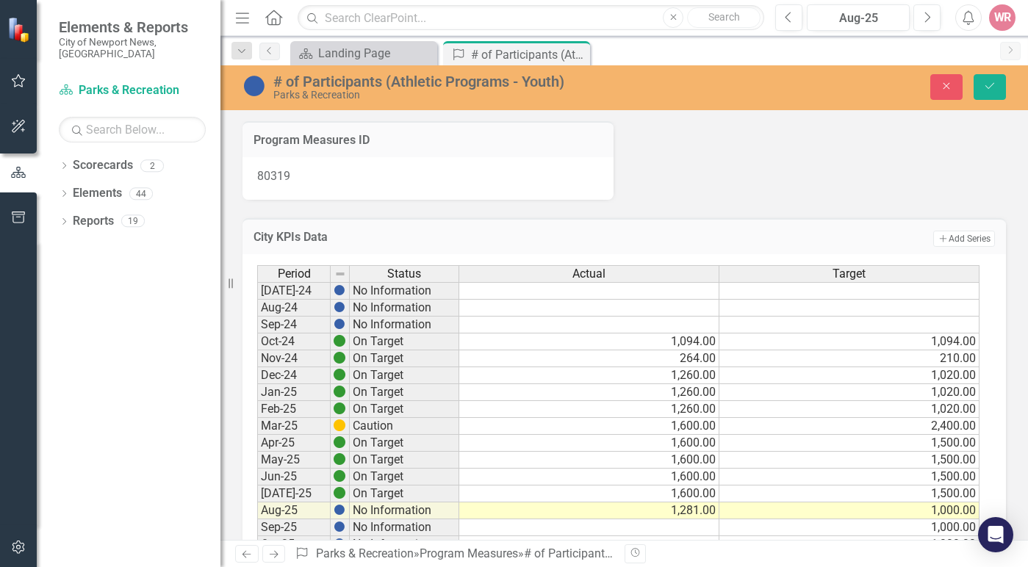
drag, startPoint x: 984, startPoint y: 84, endPoint x: 956, endPoint y: 105, distance: 35.7
click at [984, 84] on icon "Save" at bounding box center [989, 86] width 13 height 10
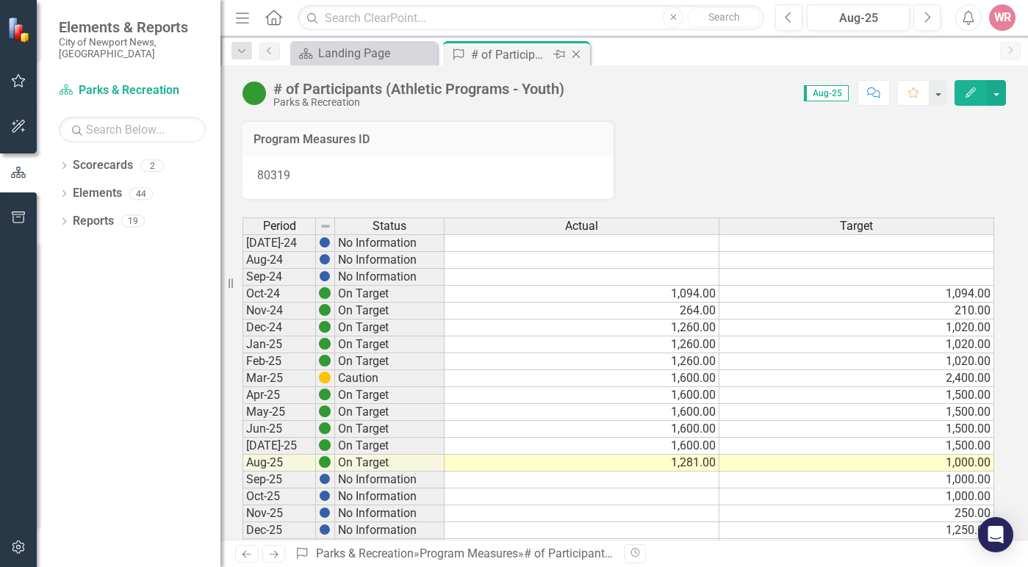
click at [574, 56] on icon at bounding box center [576, 55] width 8 height 8
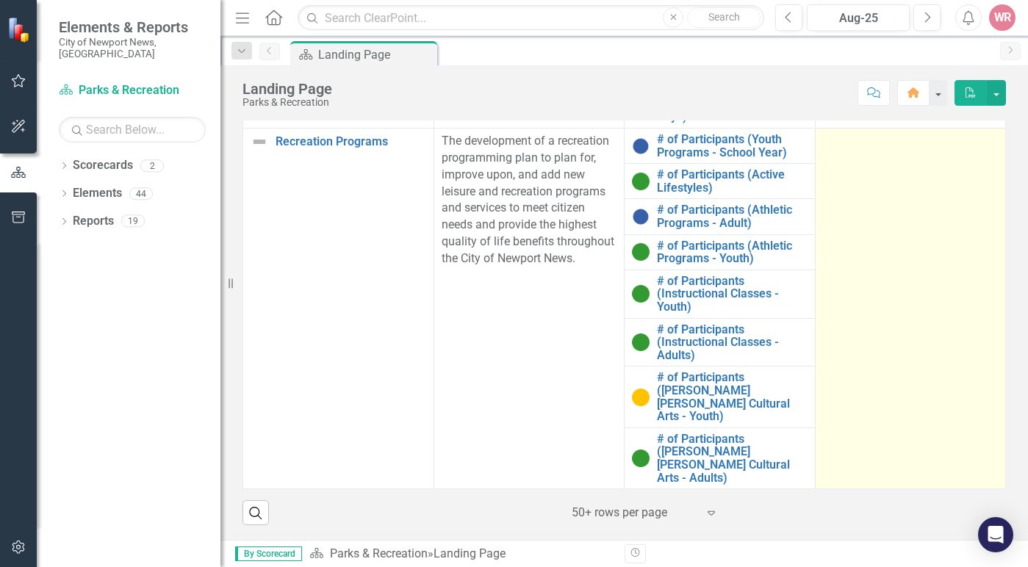
scroll to position [378, 0]
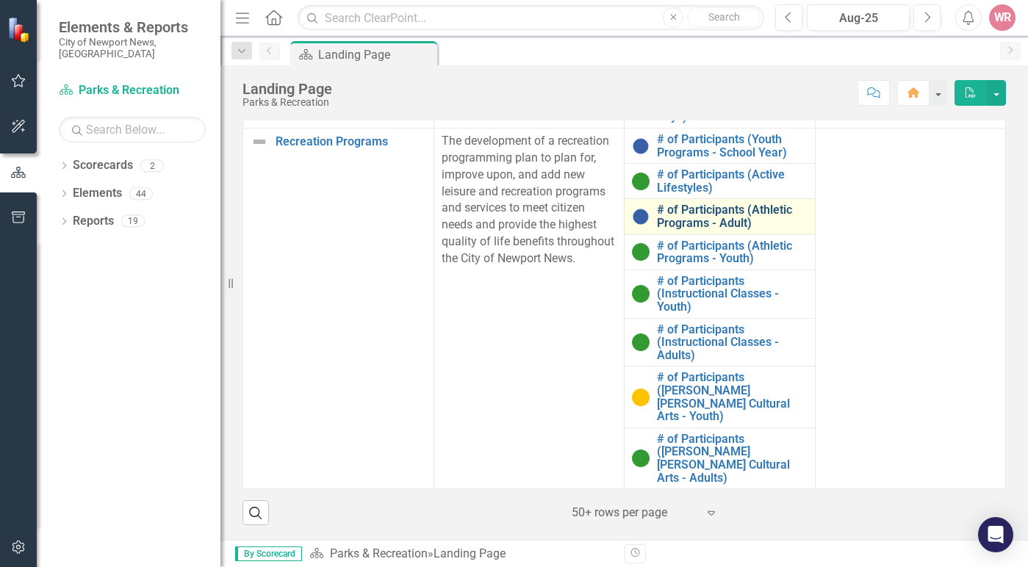
click at [689, 226] on link "# of Participants (Athletic Programs - Adult)" at bounding box center [732, 216] width 151 height 26
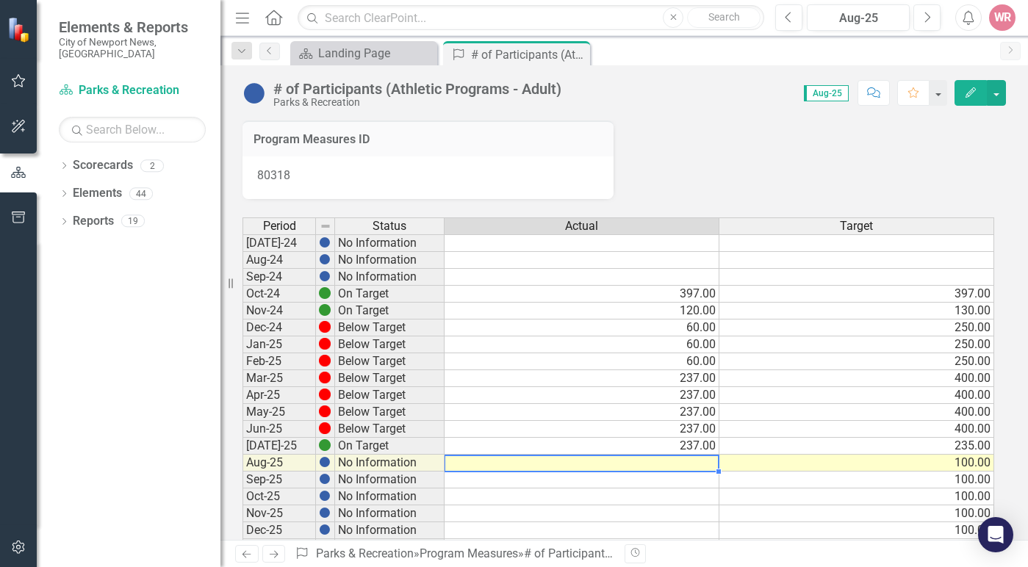
click at [673, 457] on td at bounding box center [581, 463] width 275 height 17
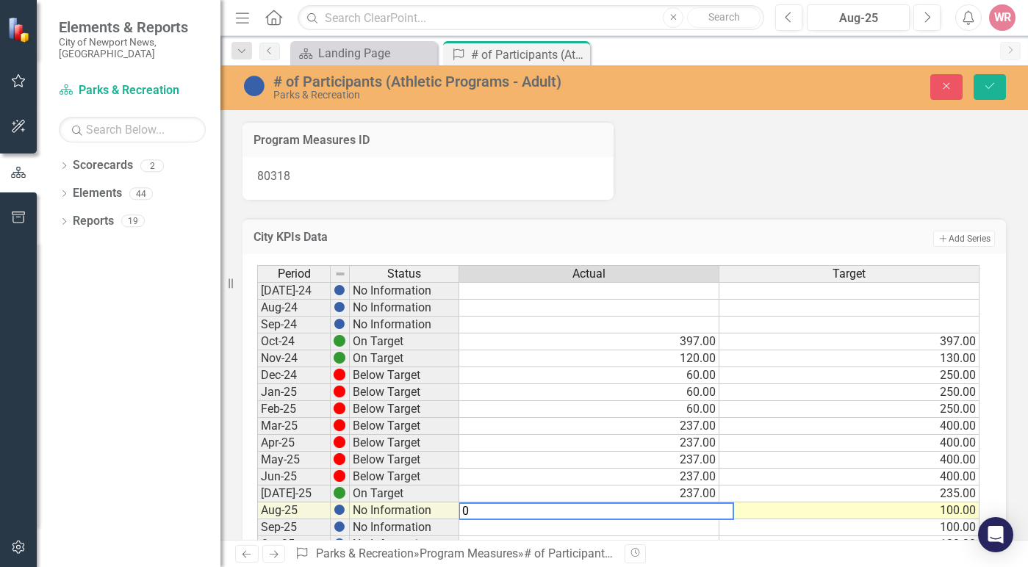
type textarea "0"
click at [950, 164] on div "Program Measures ID 80318" at bounding box center [623, 151] width 785 height 97
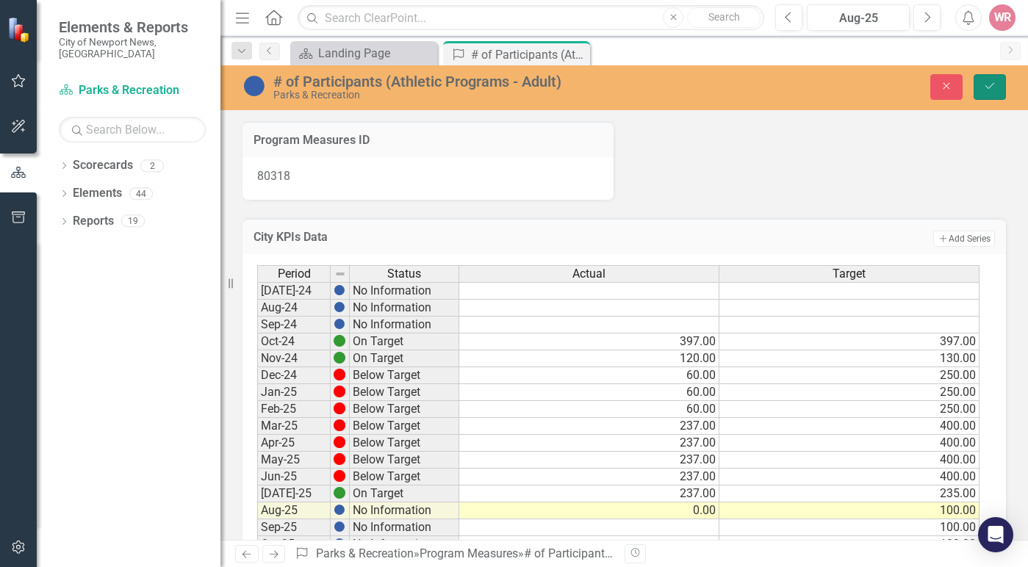
click at [985, 85] on icon "Save" at bounding box center [989, 86] width 13 height 10
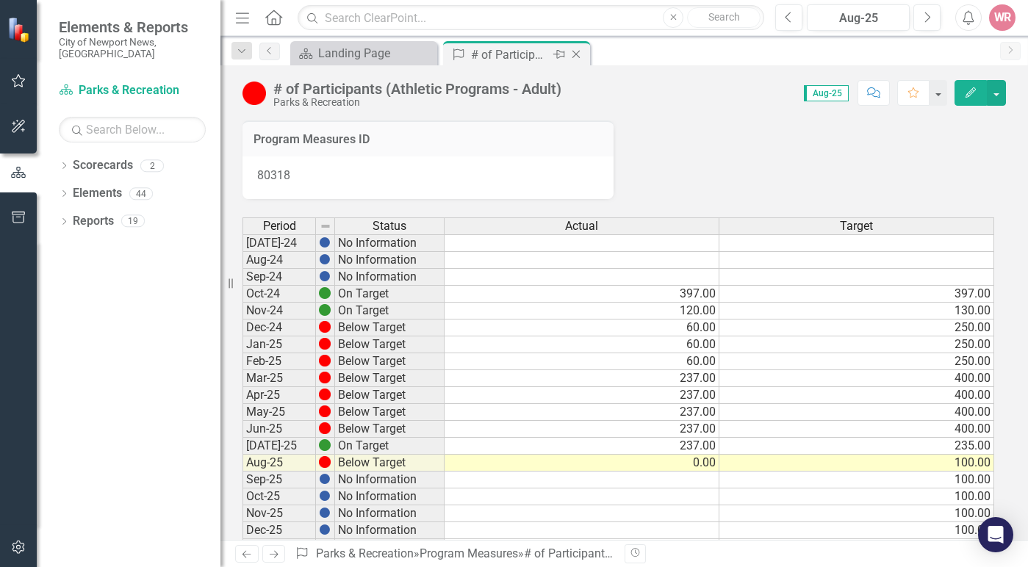
click at [579, 55] on icon "Close" at bounding box center [576, 54] width 15 height 12
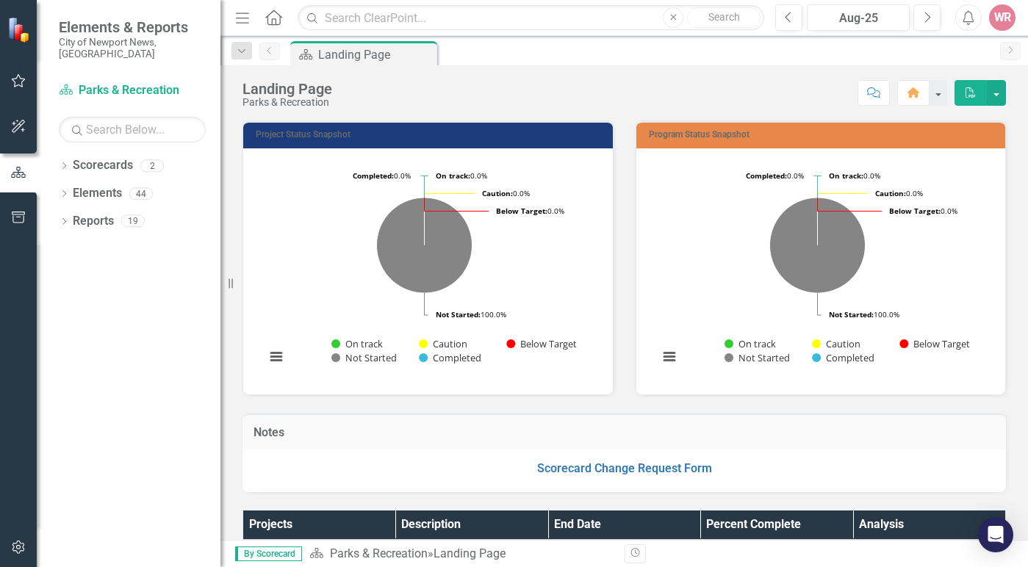
click at [231, 411] on div "Resize" at bounding box center [226, 283] width 12 height 567
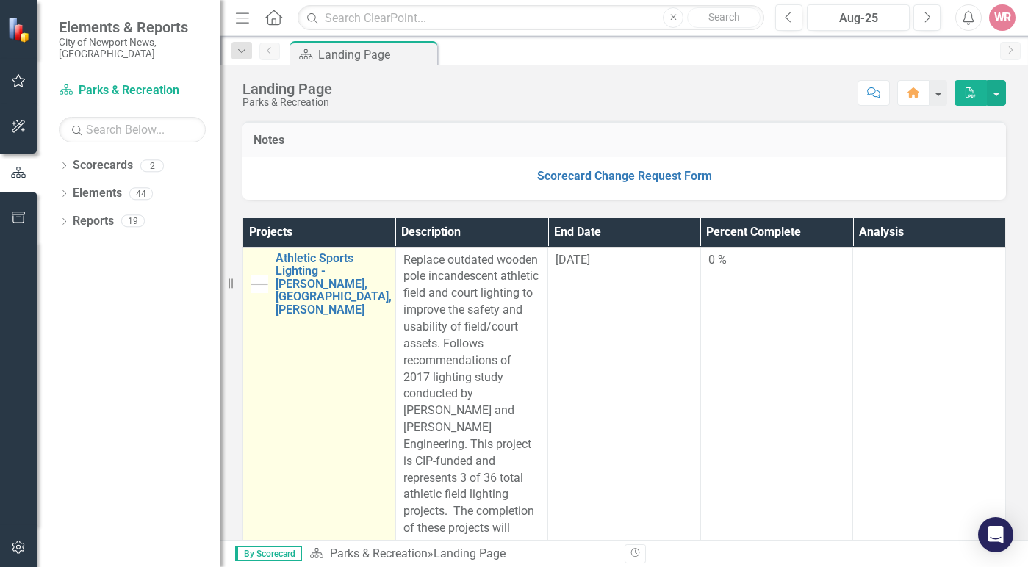
scroll to position [294, 0]
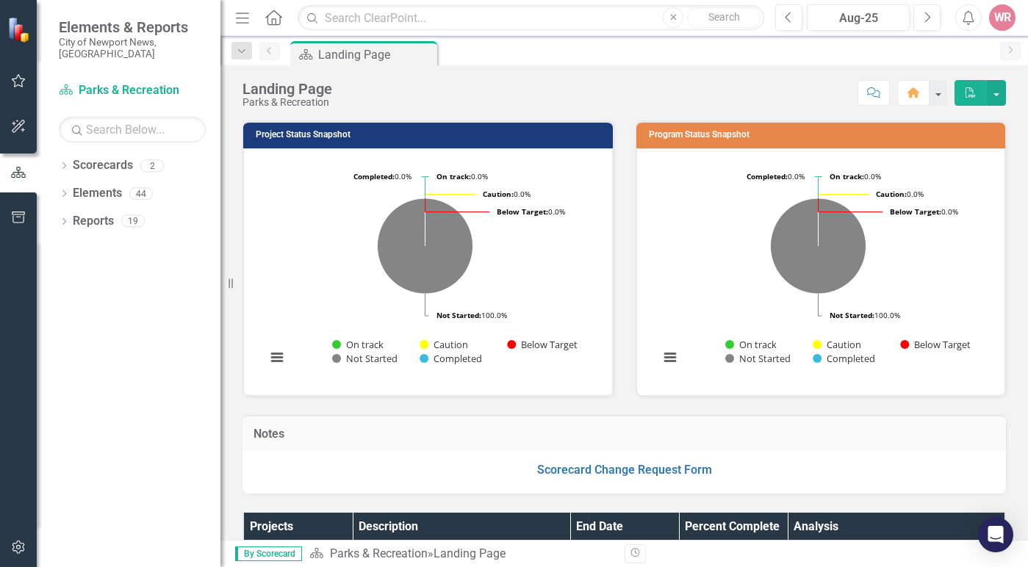
scroll to position [294, 0]
